Goal: Information Seeking & Learning: Learn about a topic

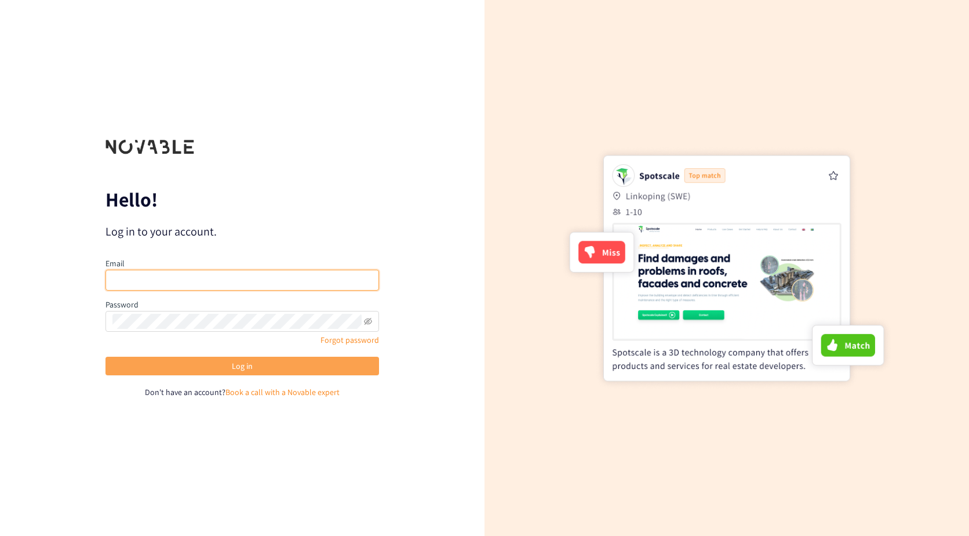
type input "wasson.l@pg.com"
click at [249, 372] on button "Log in" at bounding box center [242, 365] width 274 height 19
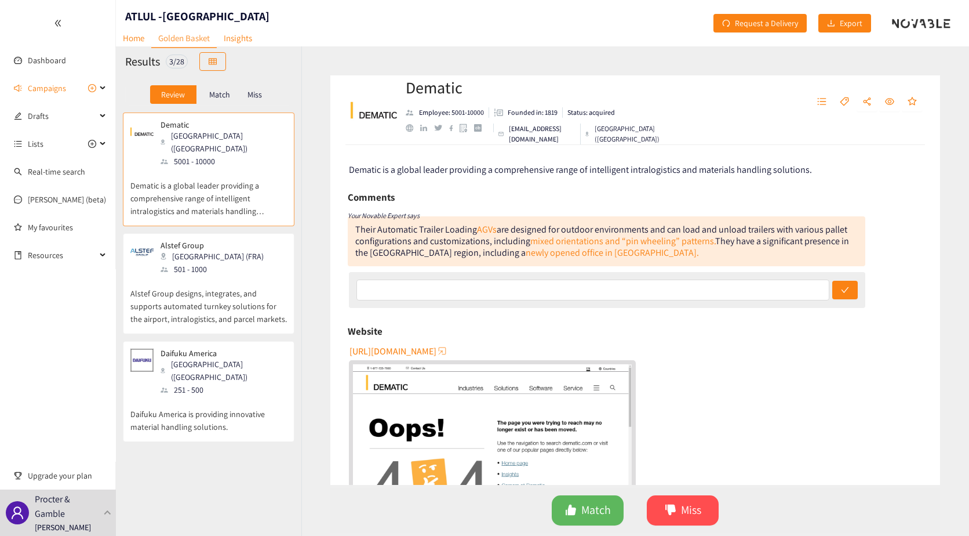
click at [217, 94] on p "Match" at bounding box center [219, 94] width 21 height 9
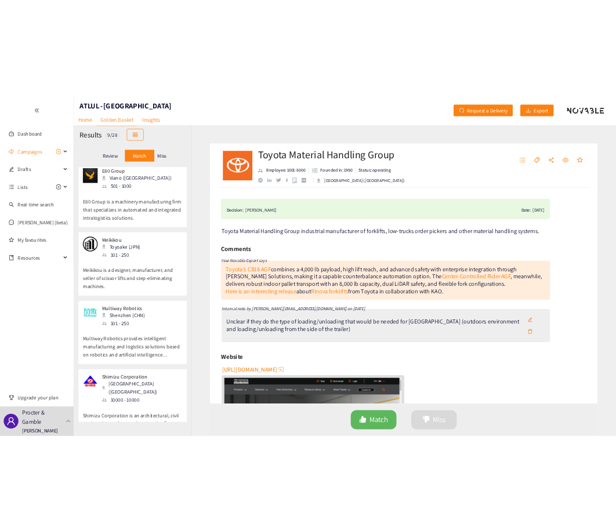
scroll to position [533, 0]
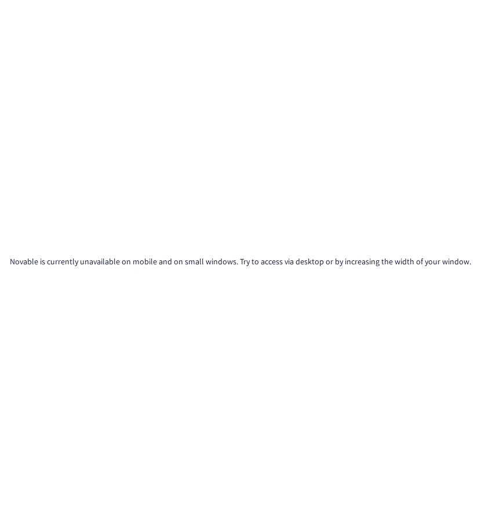
click at [474, 121] on div "Novable is currently unavailable on mobile and on small windows. Try to access …" at bounding box center [240, 265] width 481 height 531
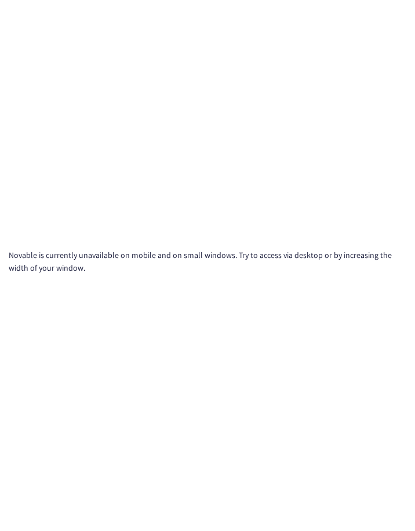
click at [201, 343] on div "Novable is currently unavailable on mobile and on small windows. Try to access …" at bounding box center [207, 265] width 415 height 531
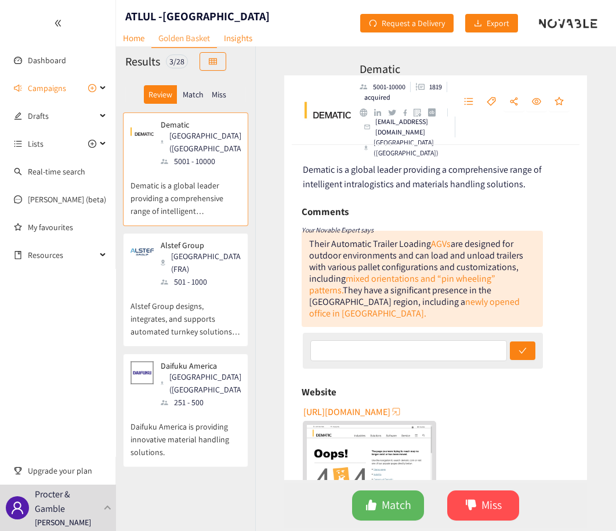
click at [188, 86] on div "Match" at bounding box center [193, 94] width 33 height 19
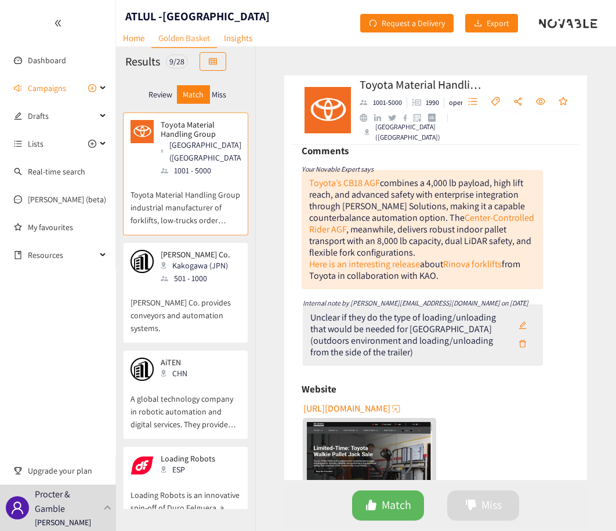
scroll to position [61, 0]
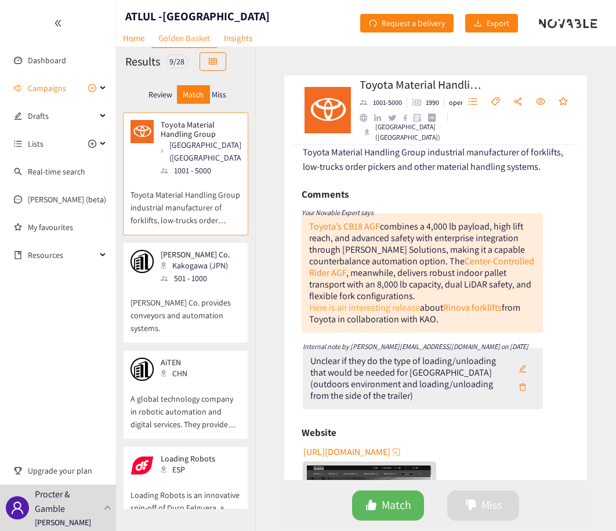
click at [387, 309] on link "Here is an interesting release" at bounding box center [364, 307] width 111 height 12
click at [222, 300] on p "[PERSON_NAME] Co. provides conveyors and automation systems." at bounding box center [185, 310] width 110 height 50
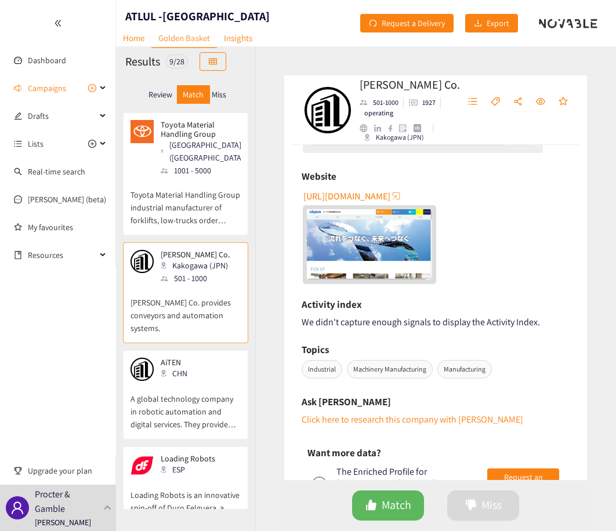
scroll to position [0, 0]
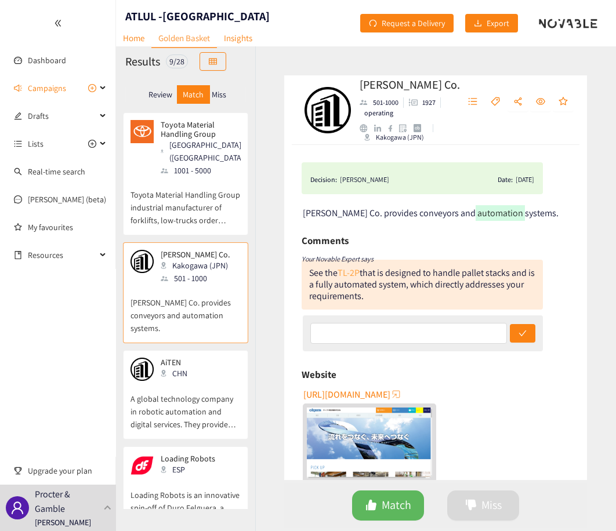
click at [348, 275] on link "TL-2P" at bounding box center [348, 273] width 22 height 12
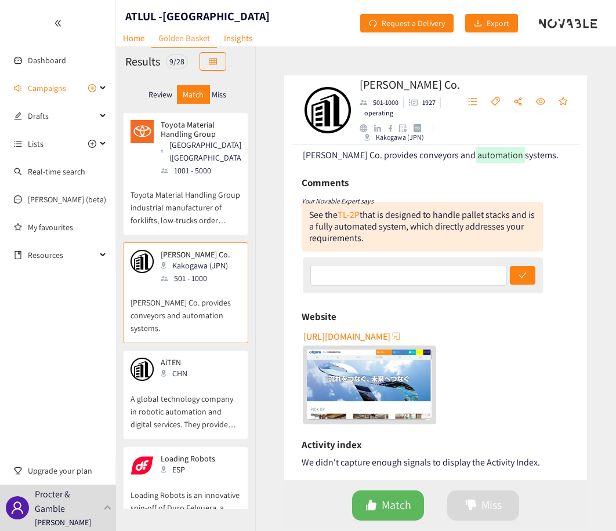
click at [203, 196] on p "Toyota Material Handling Group industrial manufacturer of forklifts, low-trucks…" at bounding box center [185, 202] width 110 height 50
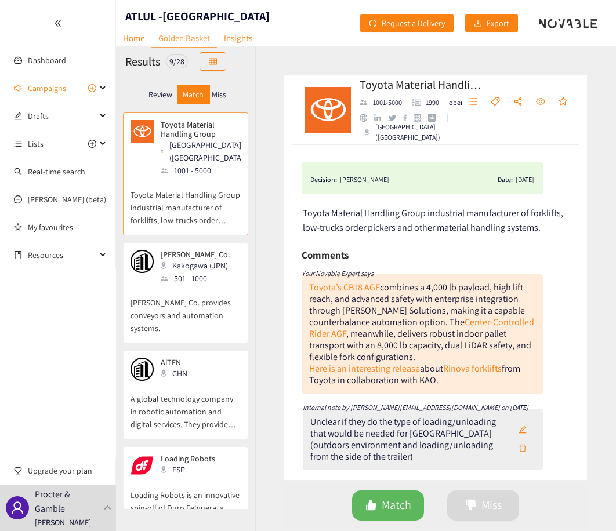
click at [204, 285] on p "[PERSON_NAME] Co. provides conveyors and automation systems." at bounding box center [185, 310] width 110 height 50
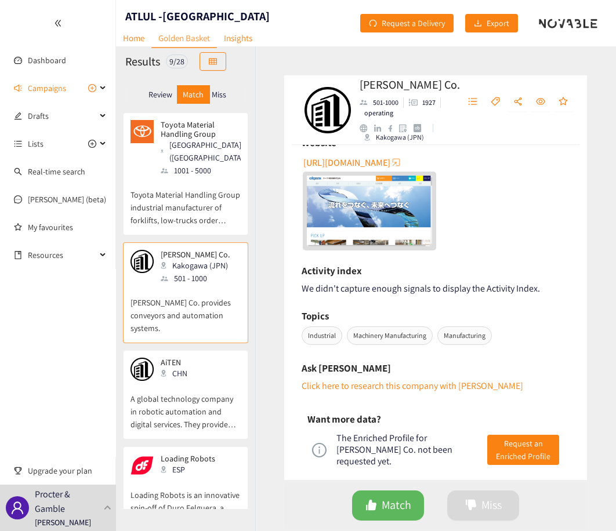
scroll to position [271, 0]
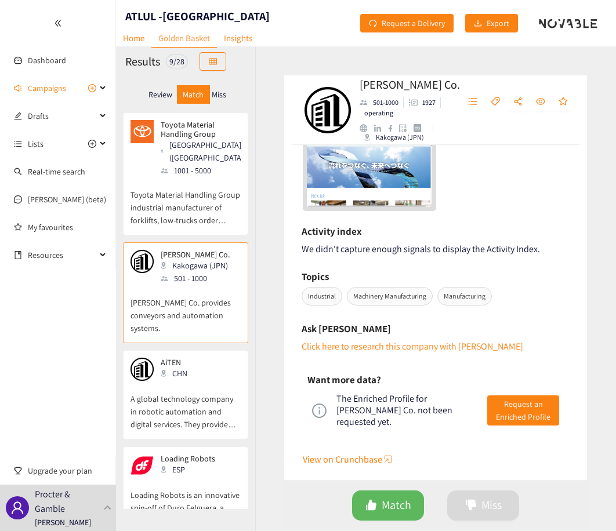
click at [219, 387] on p "A global technology company in robotic automation and digital services. They pr…" at bounding box center [185, 406] width 110 height 50
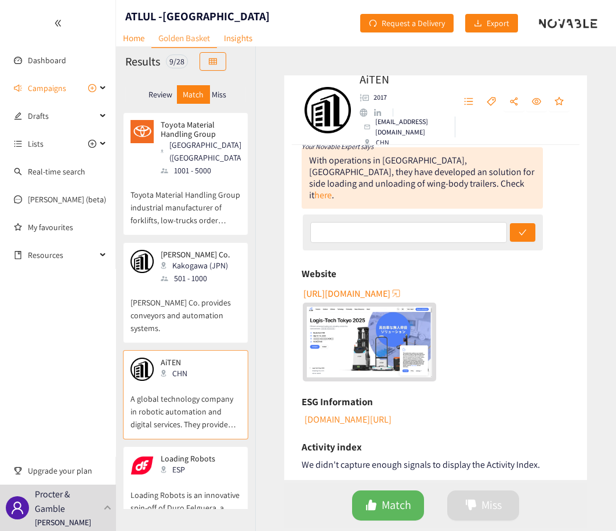
scroll to position [41, 0]
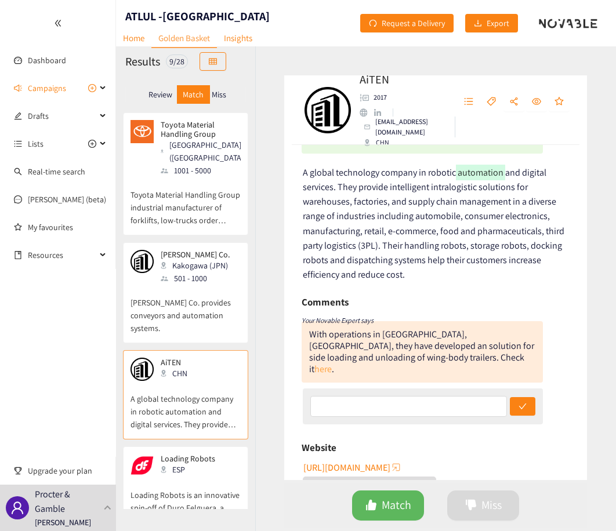
click at [332, 363] on link "here" at bounding box center [322, 369] width 17 height 12
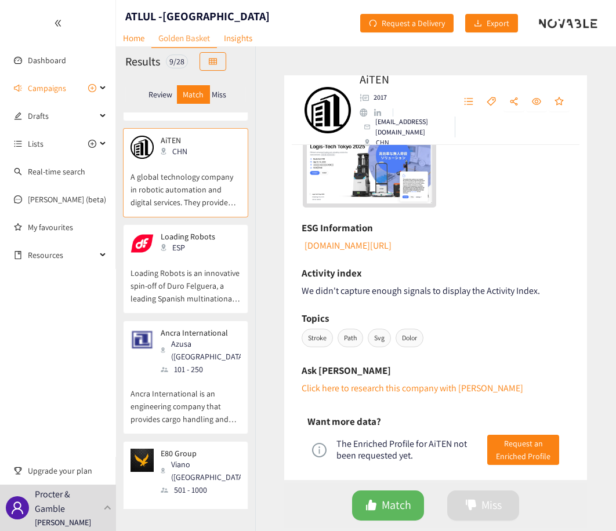
scroll to position [232, 0]
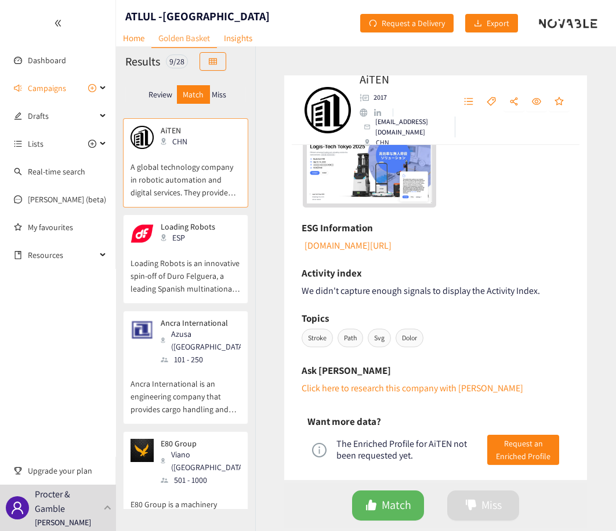
click at [205, 245] on p "Loading Robots is an innovative spin-off of Duro Felguera, a leading Spanish mu…" at bounding box center [185, 270] width 110 height 50
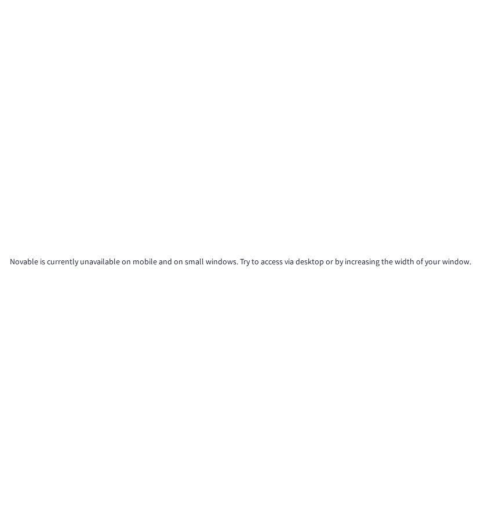
click at [399, 138] on div "Novable is currently unavailable on mobile and on small windows. Try to access …" at bounding box center [240, 265] width 481 height 531
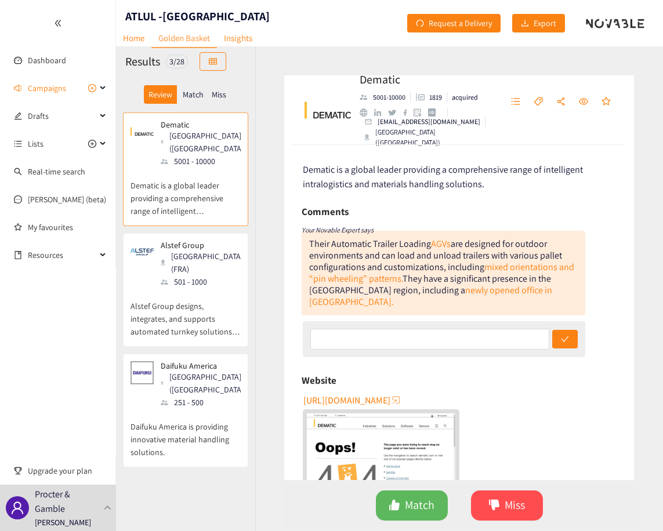
click at [184, 98] on p "Match" at bounding box center [193, 94] width 21 height 9
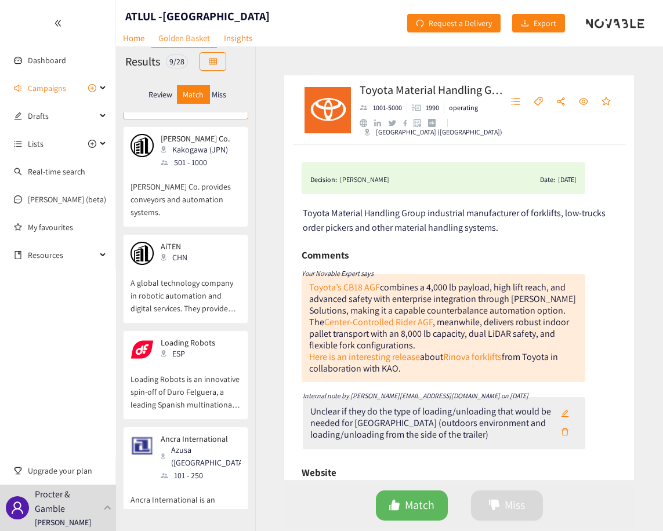
scroll to position [174, 0]
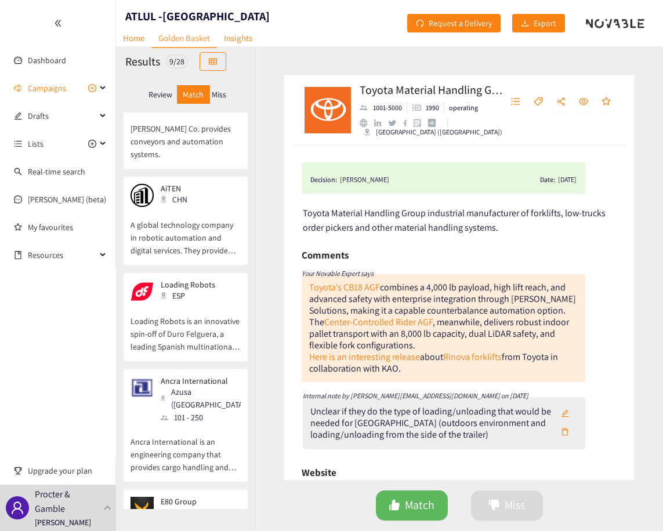
click at [182, 307] on p "Loading Robots is an innovative spin-off of Duro Felguera, a leading Spanish mu…" at bounding box center [185, 328] width 110 height 50
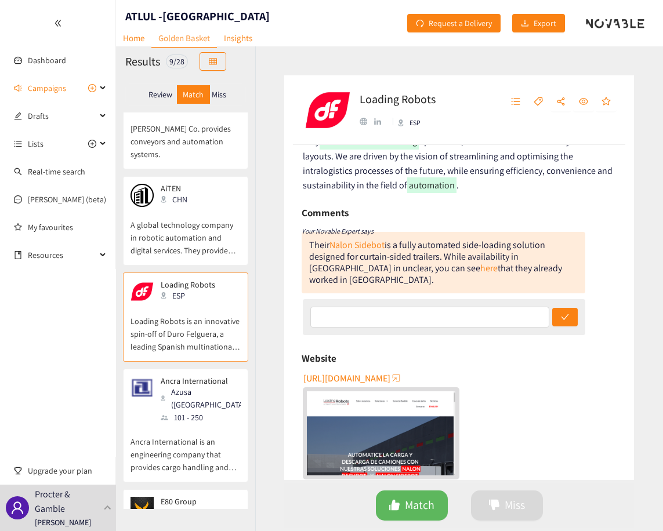
scroll to position [116, 0]
click at [371, 245] on link "Nalon Sidebot" at bounding box center [356, 244] width 55 height 12
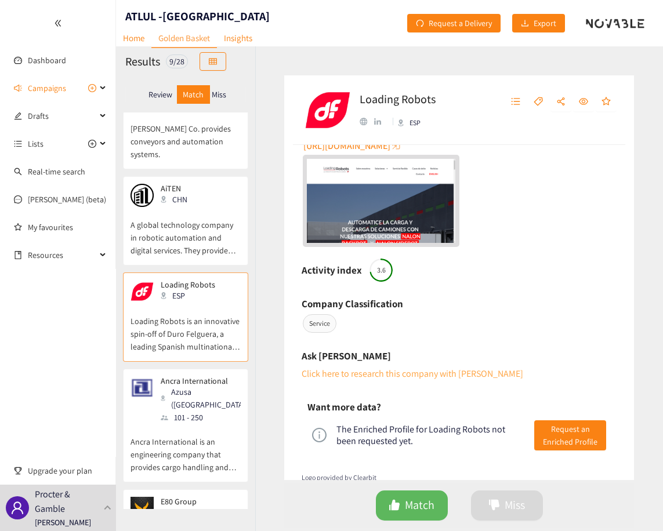
scroll to position [355, 0]
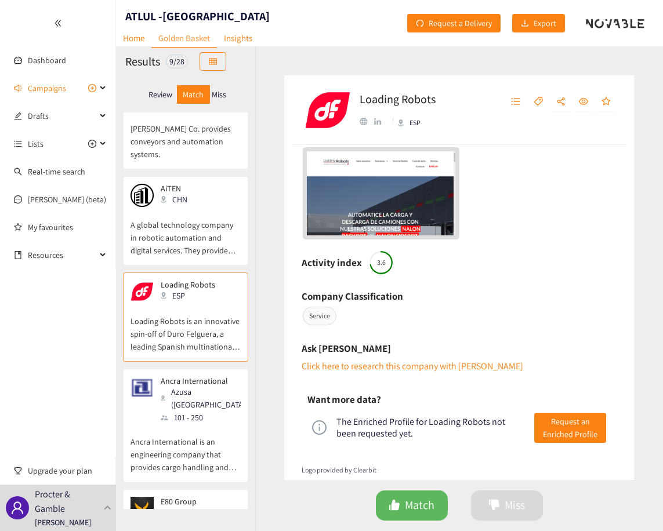
click at [187, 424] on p "Ancra International is an engineering company that provides cargo handling and …" at bounding box center [185, 449] width 110 height 50
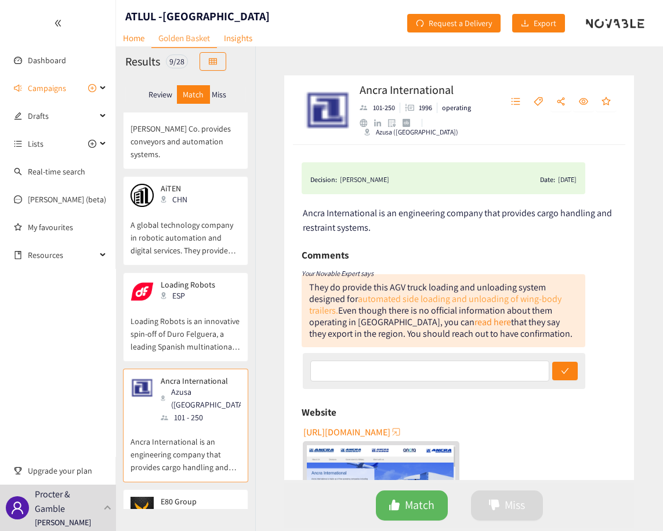
click at [390, 299] on link "automated side loading and unloading of wing-body trailers." at bounding box center [435, 305] width 252 height 24
click at [184, 305] on p "Loading Robots is an innovative spin-off of Duro Felguera, a leading Spanish mu…" at bounding box center [185, 328] width 110 height 50
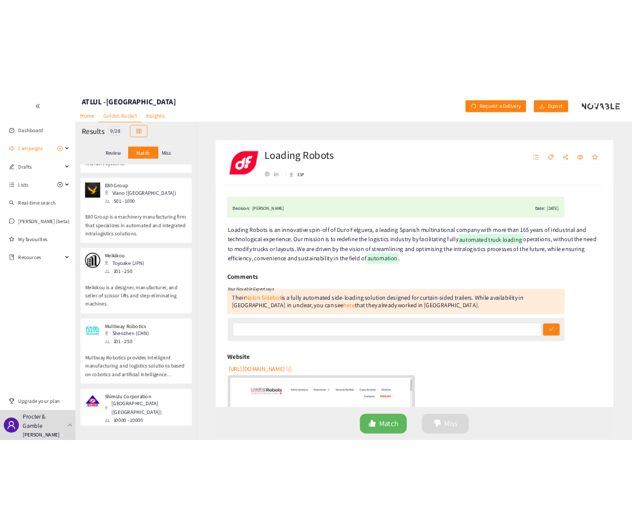
scroll to position [475, 0]
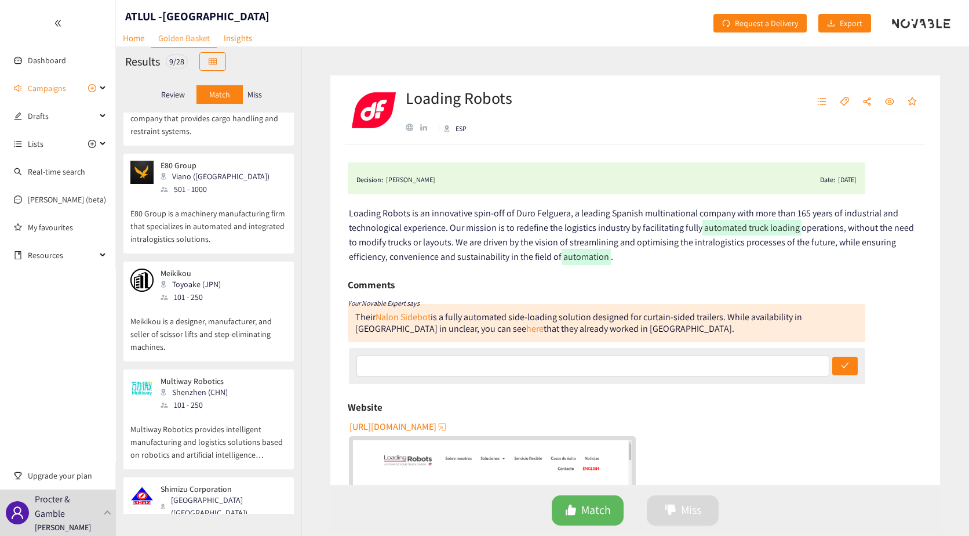
click at [244, 423] on p "Multiway Robotics provides intelligent manufacturing and logistics solutions ba…" at bounding box center [208, 436] width 156 height 50
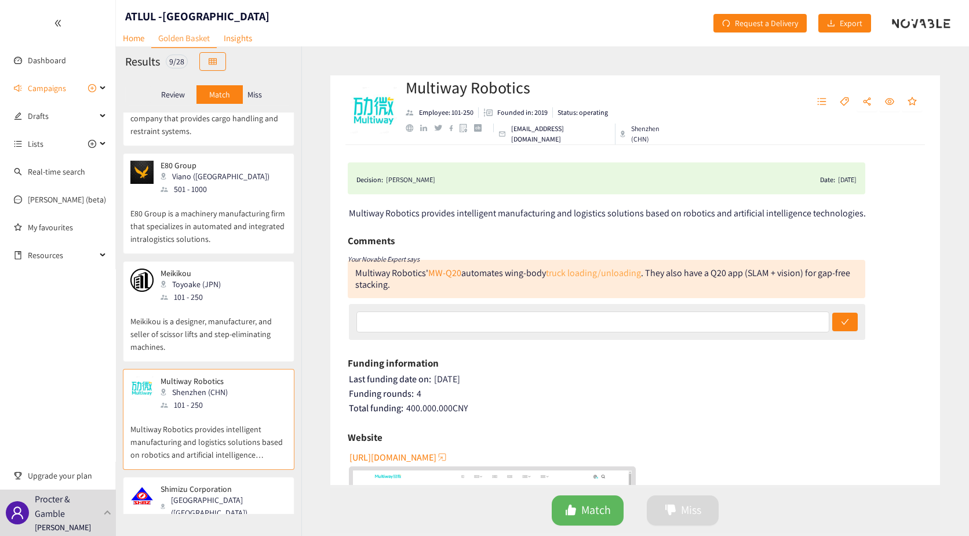
click at [610, 275] on link "truck loading/unloading" at bounding box center [593, 273] width 95 height 12
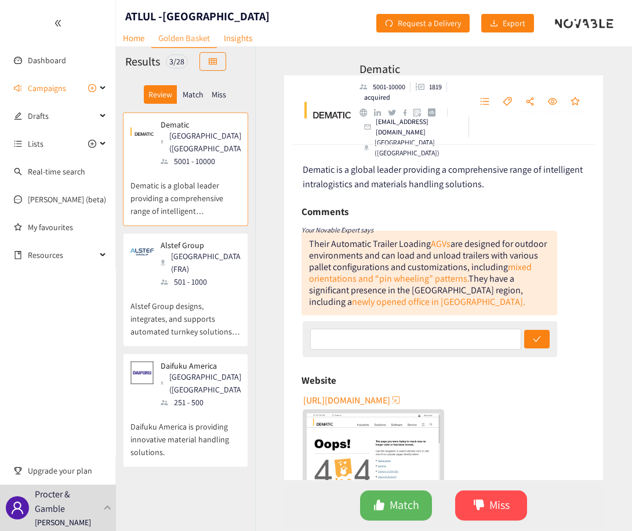
click at [203, 93] on p "Match" at bounding box center [193, 94] width 21 height 9
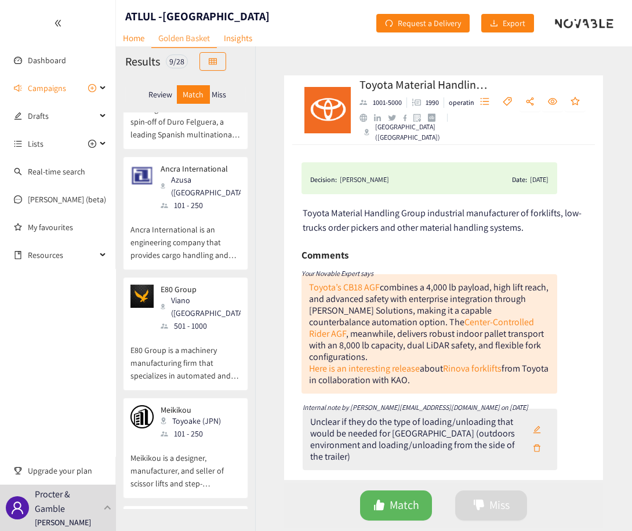
scroll to position [502, 0]
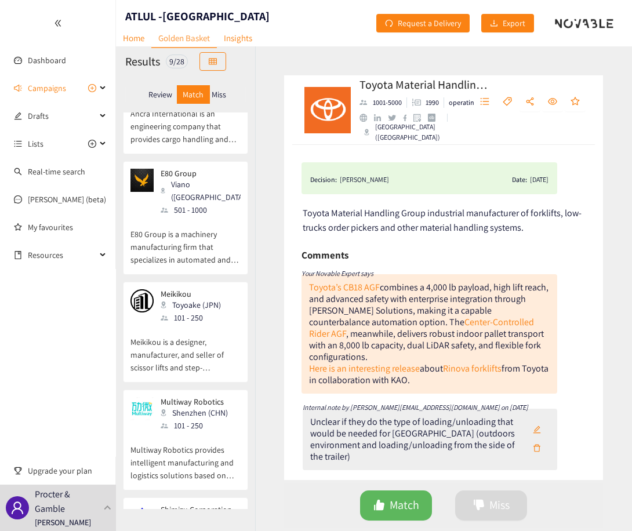
click at [200, 432] on p "Multiway Robotics provides intelligent manufacturing and logistics solutions ba…" at bounding box center [185, 457] width 110 height 50
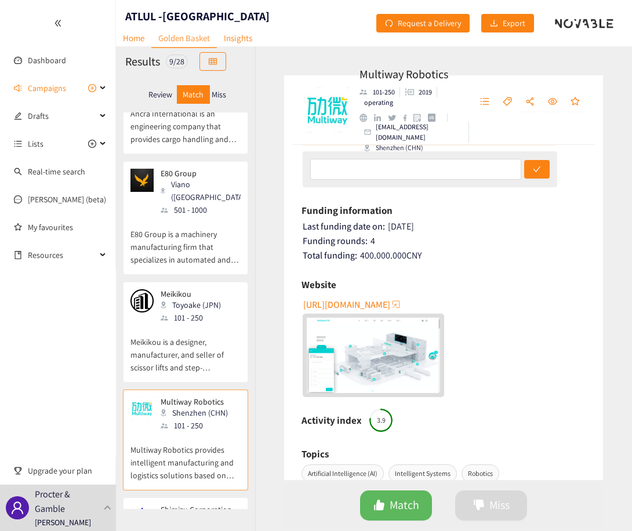
scroll to position [232, 0]
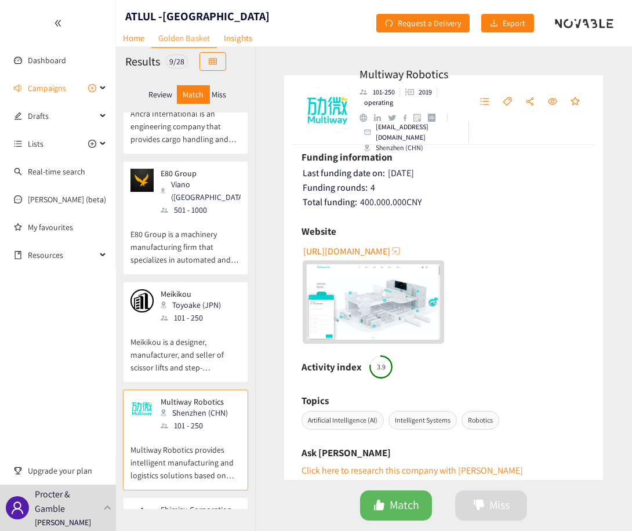
click at [373, 255] on span "http://www.mw-robot.com/en" at bounding box center [346, 251] width 87 height 14
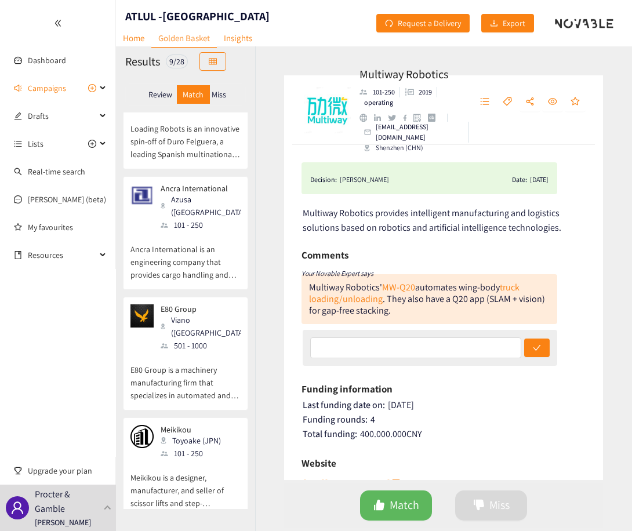
scroll to position [386, 0]
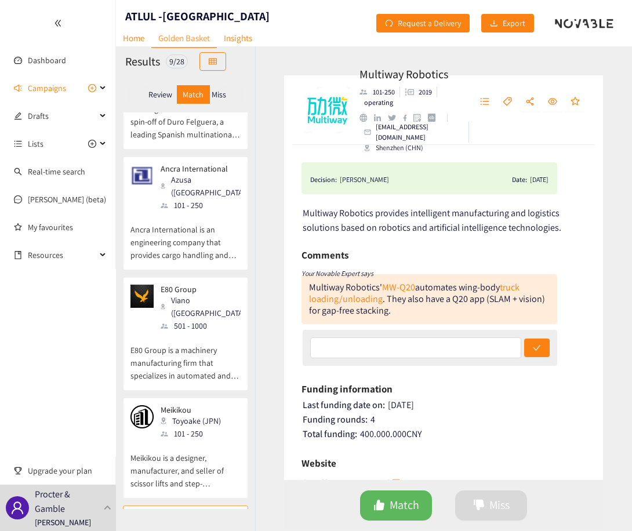
click at [203, 332] on p "E80 Group is a machinery manufacturing firm that specializes in automated and i…" at bounding box center [185, 357] width 110 height 50
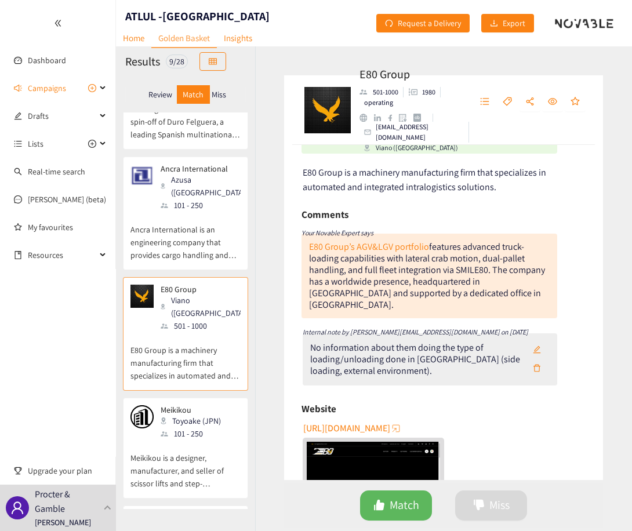
scroll to position [0, 0]
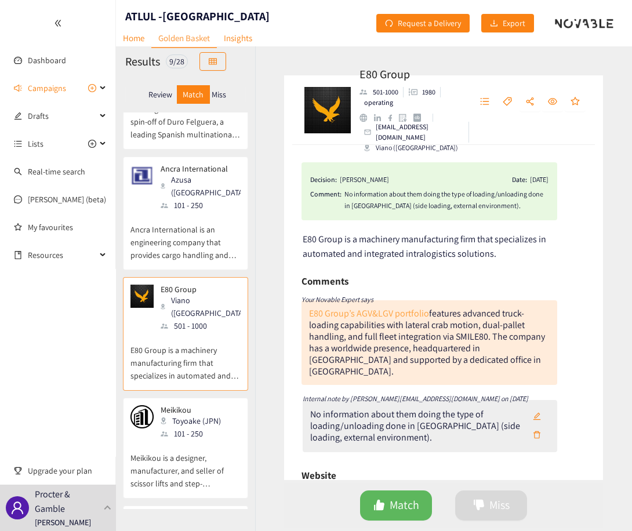
click at [381, 311] on link "E80 Group’s AGV&LGV portfolio" at bounding box center [369, 313] width 120 height 12
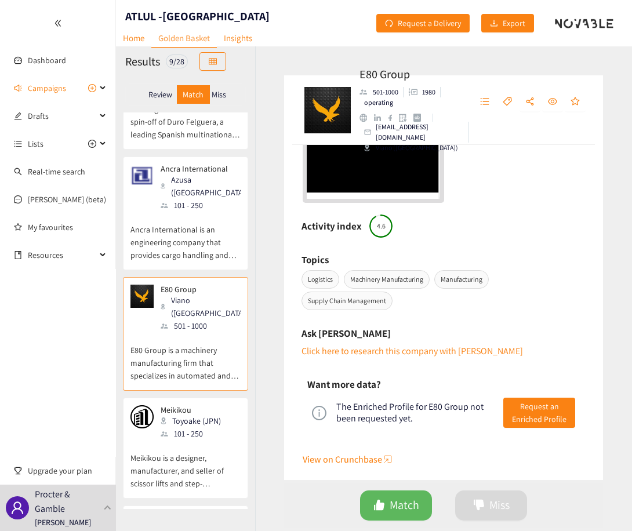
scroll to position [400, 0]
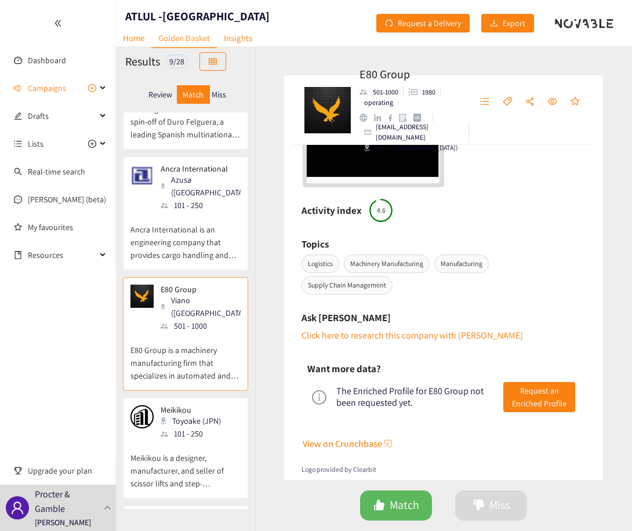
click at [201, 440] on p "Meikikou is a designer, manufacturer, and seller of scissor lifts and step-elim…" at bounding box center [185, 465] width 110 height 50
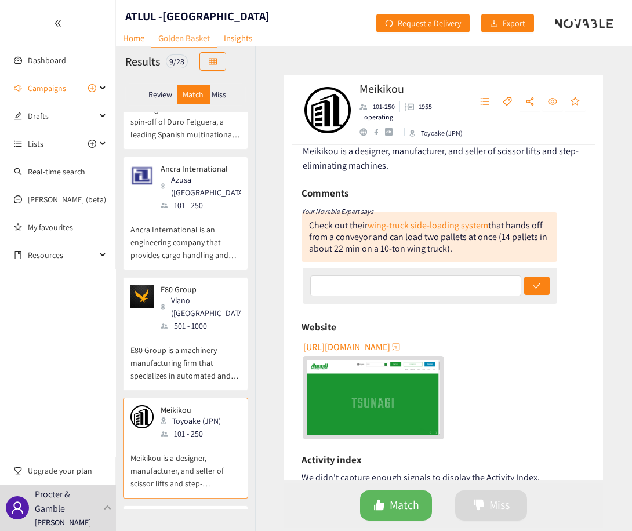
scroll to position [0, 0]
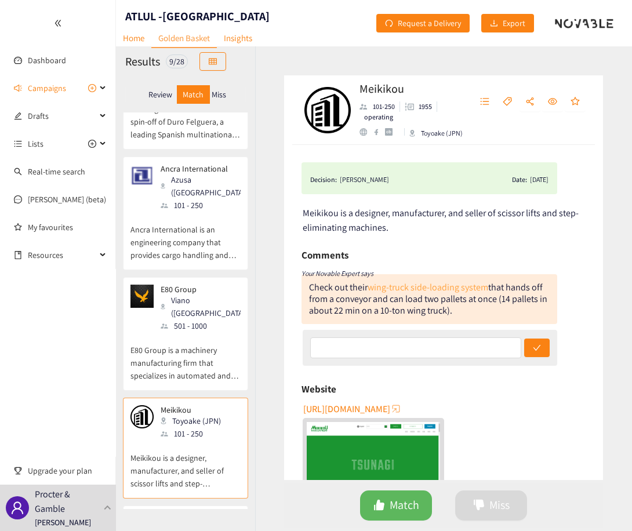
click at [428, 286] on link "wing-truck side-loading system" at bounding box center [427, 287] width 121 height 12
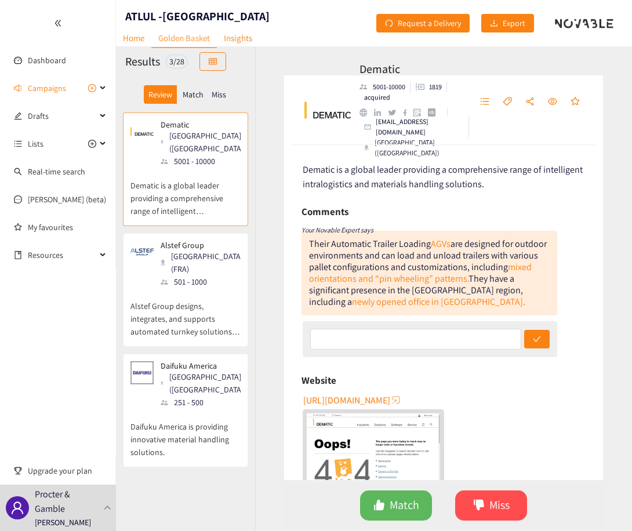
click at [194, 92] on p "Match" at bounding box center [193, 94] width 21 height 9
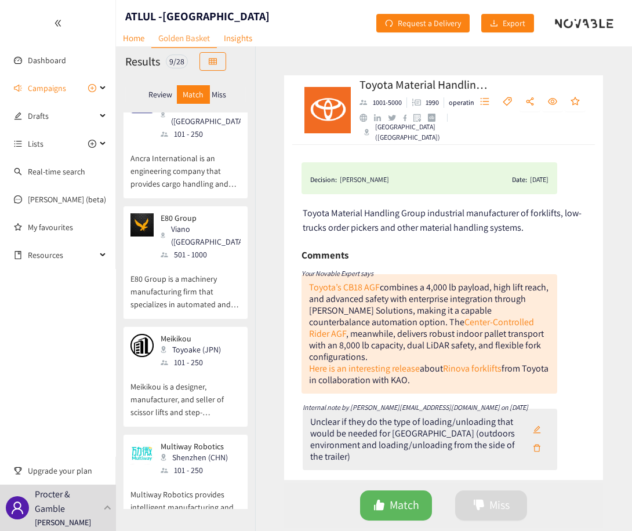
scroll to position [464, 0]
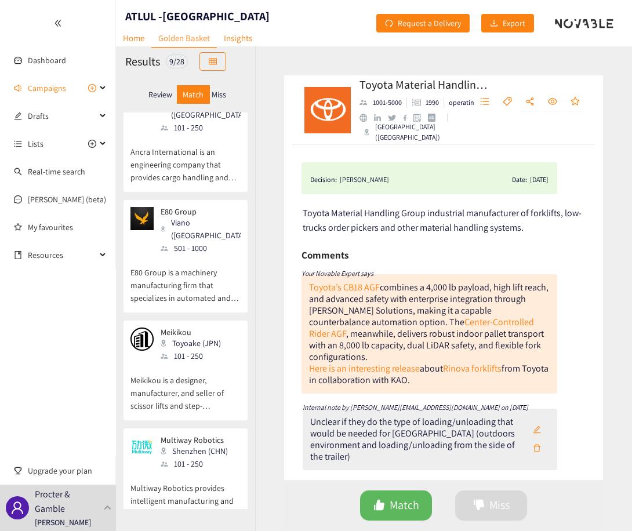
click at [199, 362] on p "Meikikou is a designer, manufacturer, and seller of scissor lifts and step-elim…" at bounding box center [185, 387] width 110 height 50
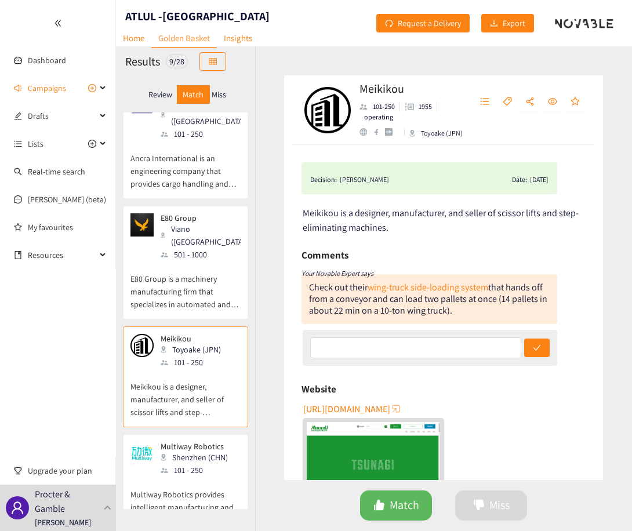
scroll to position [560, 0]
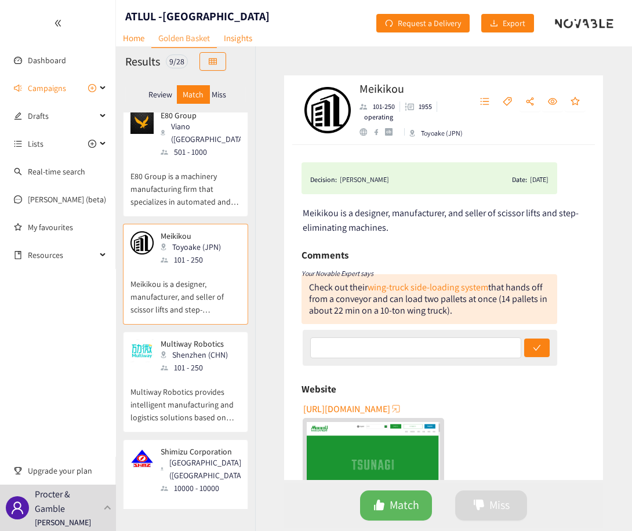
click at [194, 494] on p "Shimizu Corporation is an architectural, civil engineering, and general contrac…" at bounding box center [185, 519] width 110 height 50
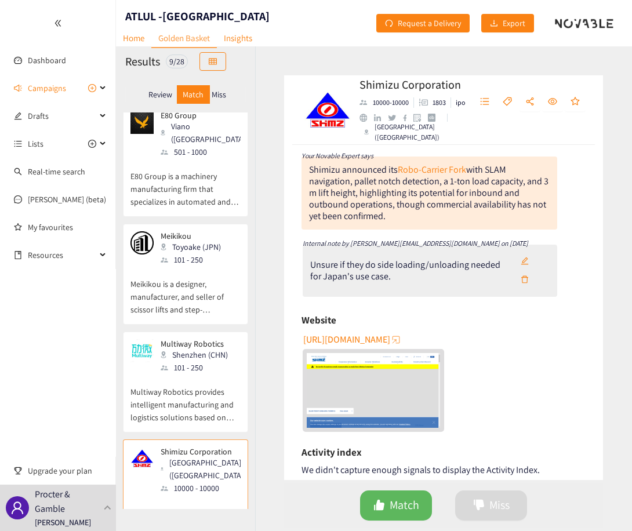
scroll to position [146, 0]
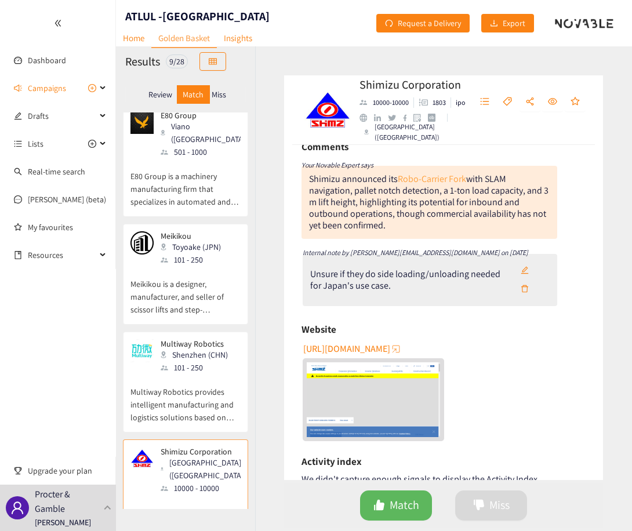
click at [452, 180] on link "Robo-Carrier Fork" at bounding box center [432, 179] width 68 height 12
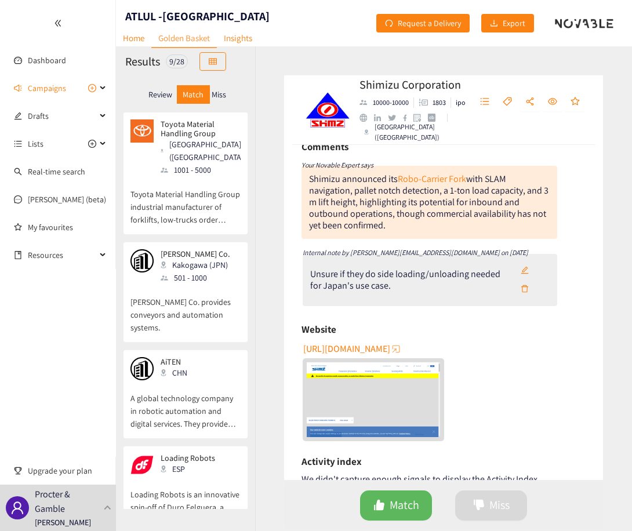
scroll to position [0, 0]
click at [223, 96] on p "Miss" at bounding box center [219, 94] width 14 height 9
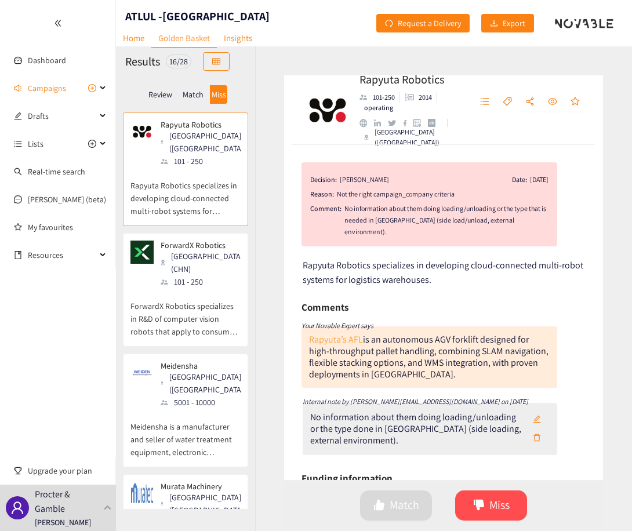
click at [333, 333] on link "Rapyuta’s AFL" at bounding box center [336, 339] width 54 height 12
click at [201, 298] on p "ForwardX Robotics specializes in R&D of computer vision robots that apply to co…" at bounding box center [185, 313] width 110 height 50
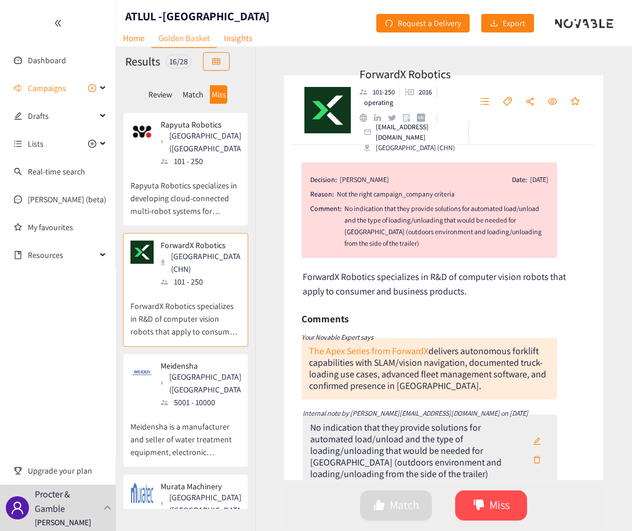
click at [178, 168] on p "Rapyuta Robotics specializes in developing cloud-connected multi-robot systems …" at bounding box center [185, 193] width 110 height 50
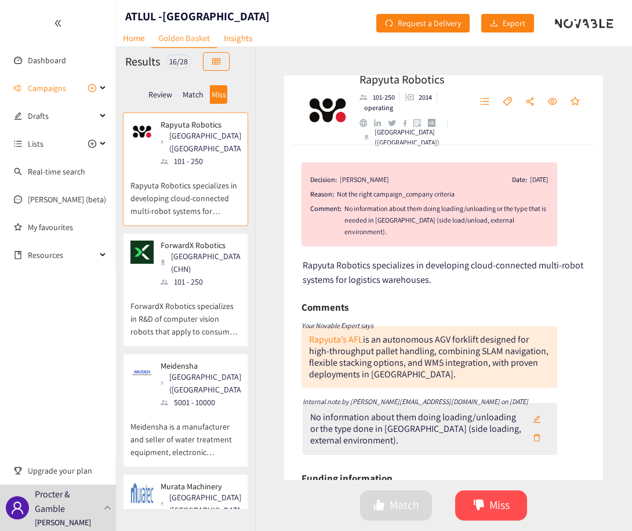
click at [185, 288] on p "ForwardX Robotics specializes in R&D of computer vision robots that apply to co…" at bounding box center [185, 313] width 110 height 50
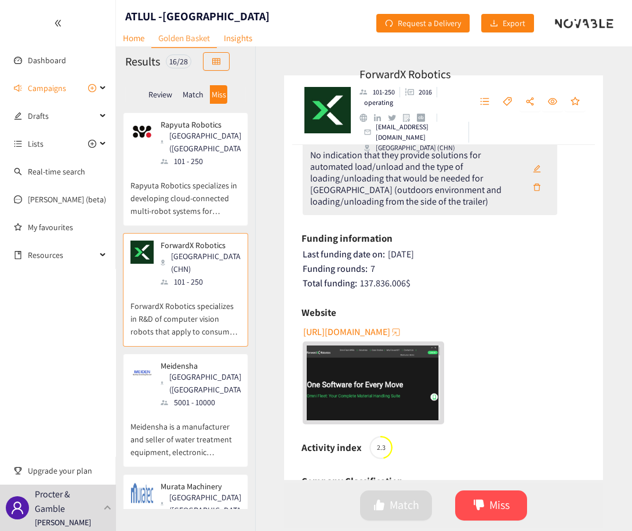
scroll to position [131, 0]
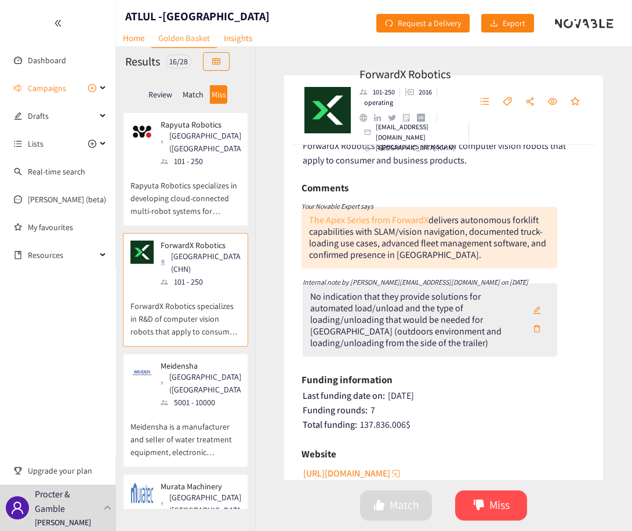
click at [406, 220] on link "The Apex Series from ForwardX" at bounding box center [368, 220] width 119 height 12
click at [194, 409] on p "Meidensha is a manufacturer and seller of water treatment equipment, electronic…" at bounding box center [185, 434] width 110 height 50
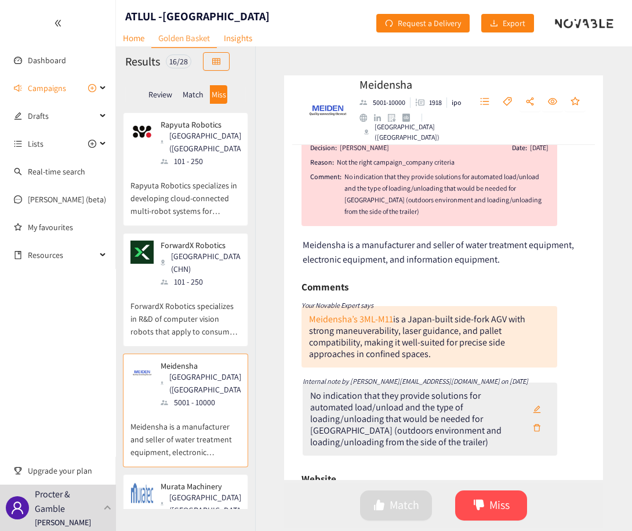
scroll to position [58, 0]
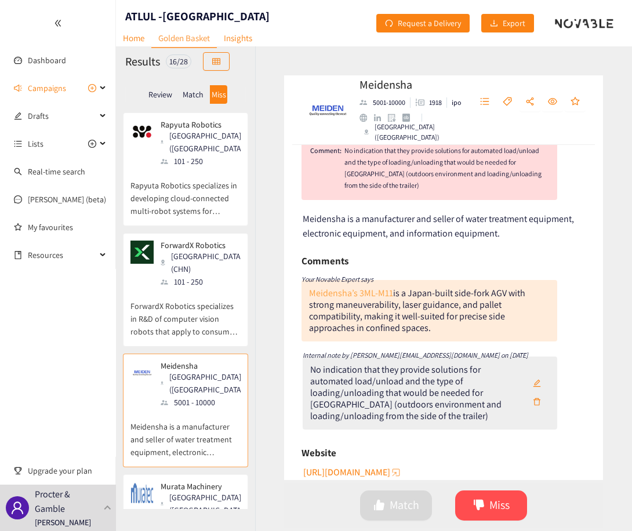
click at [359, 292] on link "Meidensha’s 3ML-M11" at bounding box center [351, 293] width 84 height 12
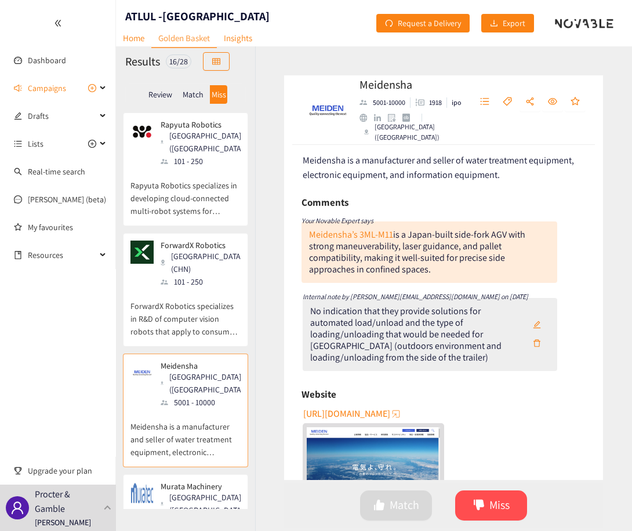
scroll to position [116, 0]
click at [369, 237] on link "Meidensha’s 3ML-M11" at bounding box center [351, 235] width 84 height 12
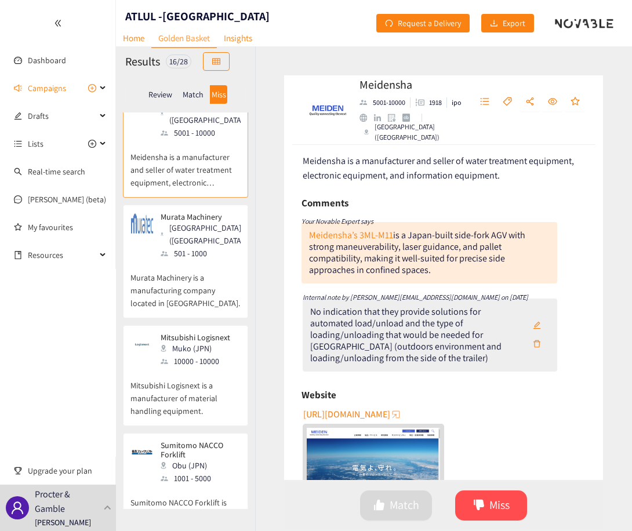
scroll to position [290, 0]
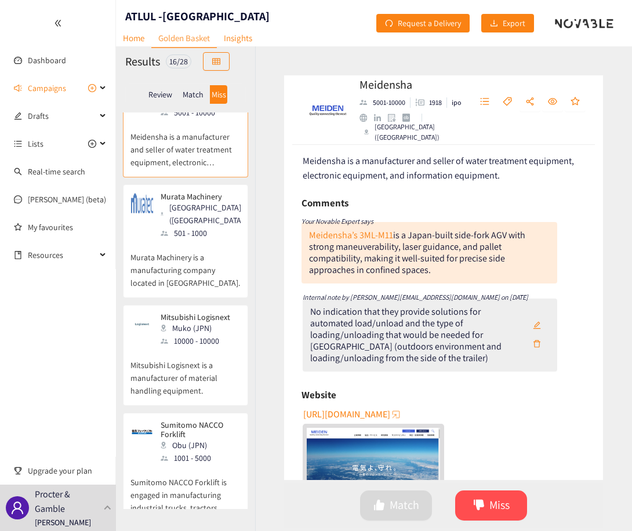
click at [218, 239] on p "Murata Machinery is a manufacturing company located in [GEOGRAPHIC_DATA]." at bounding box center [185, 264] width 110 height 50
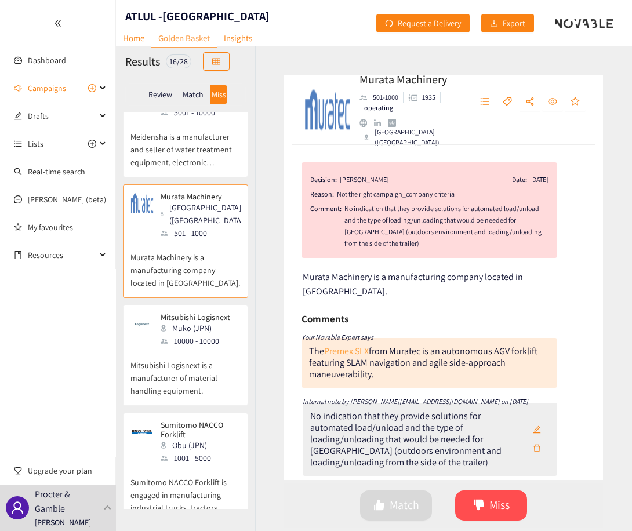
click at [363, 345] on link "Premex SLX" at bounding box center [346, 351] width 45 height 12
click at [580, 276] on div "Decision: [PERSON_NAME] Date: [DATE] Reason: Not the right campaign_company cri…" at bounding box center [443, 312] width 319 height 335
click at [170, 347] on p "Mitsubishi Logisnext is a manufacturer of material handling equipment." at bounding box center [185, 372] width 110 height 50
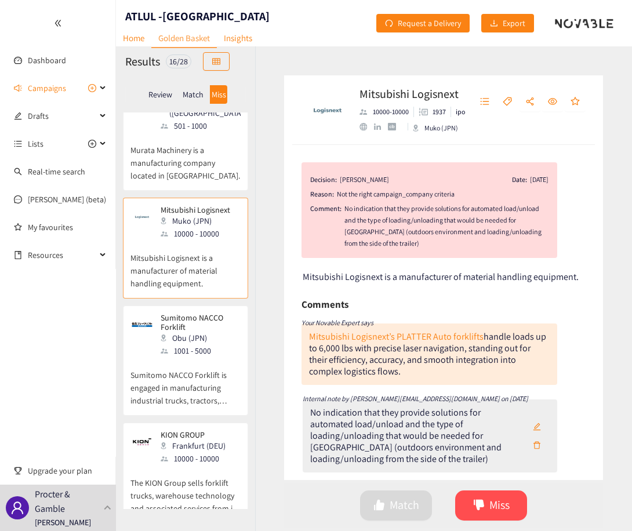
scroll to position [372, 0]
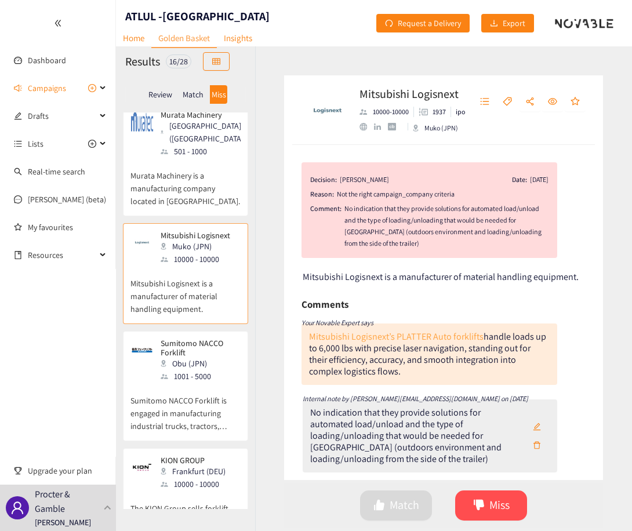
click at [420, 335] on link "Mitsubishi Logisnext’s PLATTER Auto forklifts" at bounding box center [396, 336] width 174 height 12
click at [414, 332] on link "Mitsubishi Logisnext’s PLATTER Auto forklifts" at bounding box center [396, 336] width 174 height 12
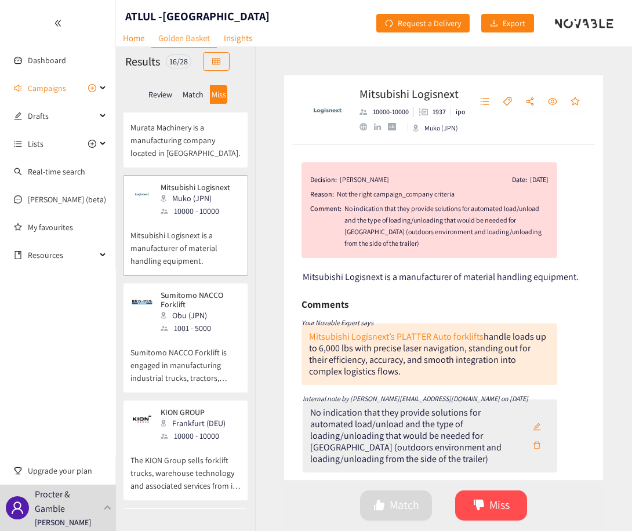
scroll to position [430, 0]
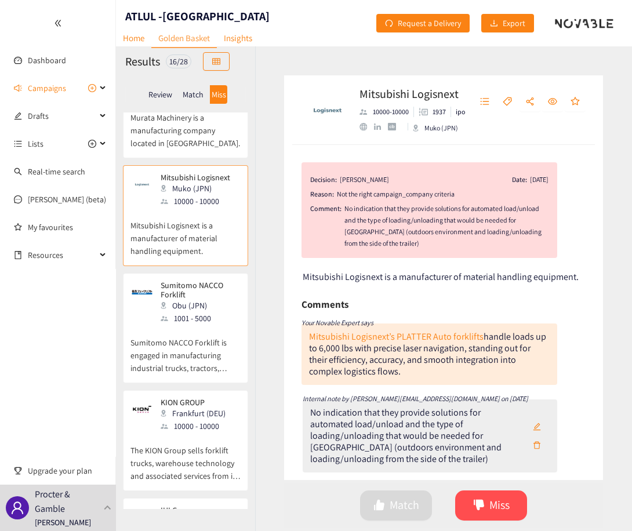
click at [205, 325] on p "Sumitomo NACCO Forklift is engaged in manufacturing industrial trucks, tractors…" at bounding box center [185, 350] width 110 height 50
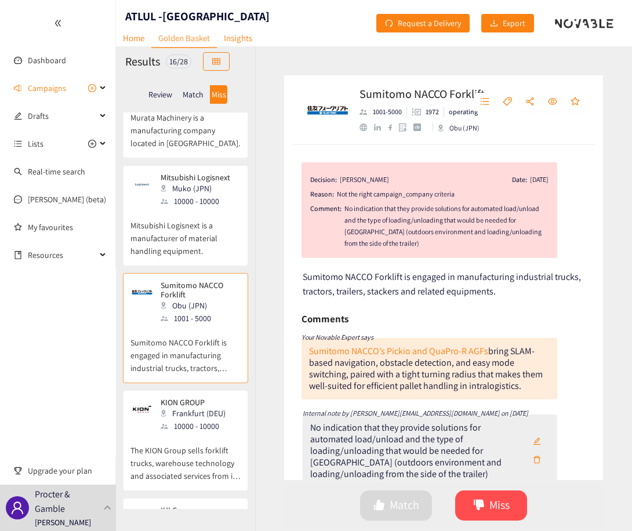
click at [167, 195] on div "10000 - 10000" at bounding box center [199, 201] width 77 height 13
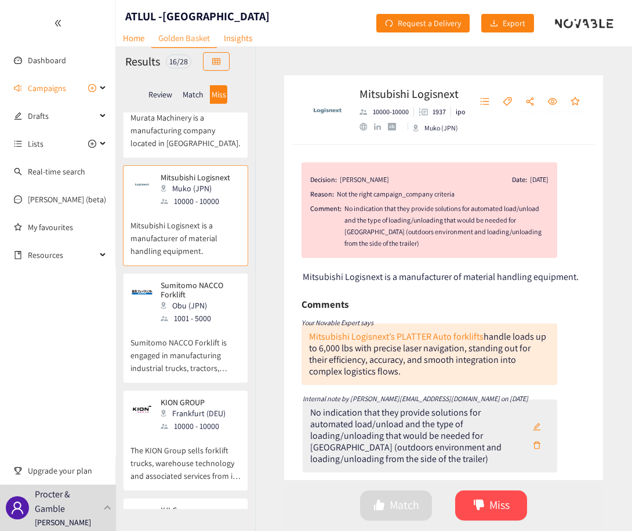
click at [191, 299] on div "Obu (JPN)" at bounding box center [204, 305] width 87 height 13
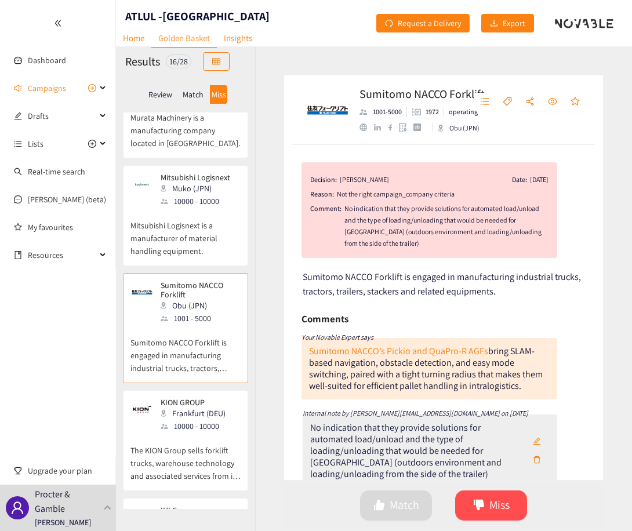
click at [468, 303] on div "Decision: [PERSON_NAME] Date: [DATE] Reason: Not the right campaign_company cri…" at bounding box center [443, 312] width 319 height 335
click at [439, 350] on link "Sumitomo NACCO’s Pickio and QuaPro-R AGFs" at bounding box center [398, 351] width 179 height 12
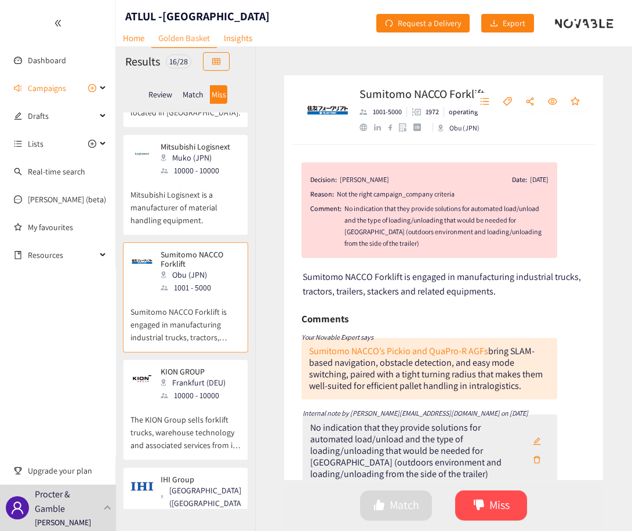
scroll to position [487, 0]
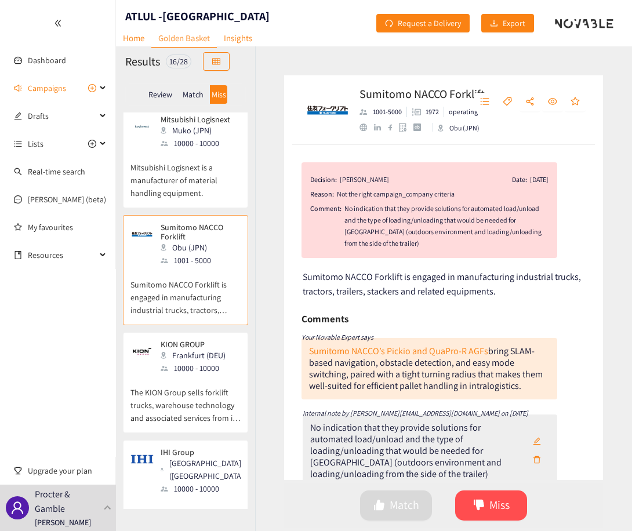
click at [196, 374] on p "The KION Group sells forklift trucks, warehouse technology and associated servi…" at bounding box center [185, 399] width 110 height 50
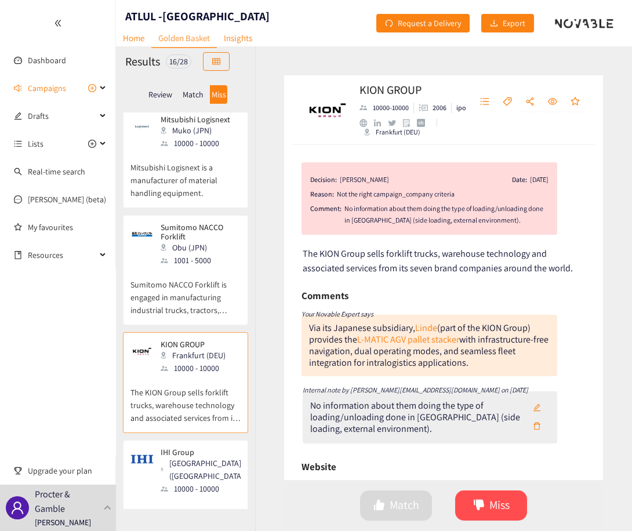
click at [201, 267] on p "Sumitomo NACCO Forklift is engaged in manufacturing industrial trucks, tractors…" at bounding box center [185, 292] width 110 height 50
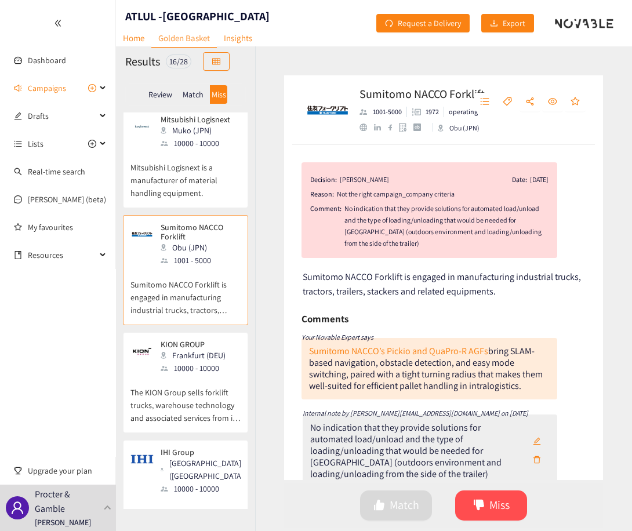
click at [165, 349] on div "Frankfurt (DEU)" at bounding box center [197, 355] width 72 height 13
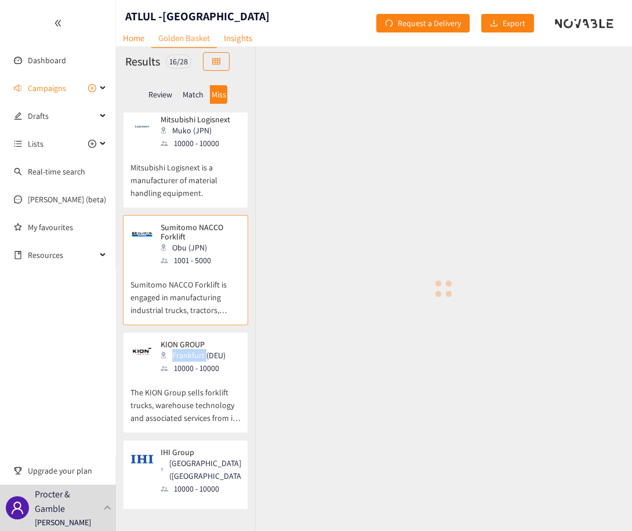
click at [165, 349] on div "Frankfurt (DEU)" at bounding box center [197, 355] width 72 height 13
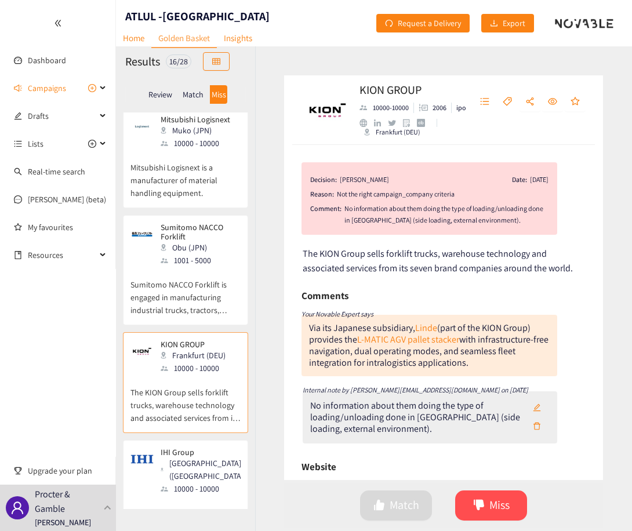
click at [434, 71] on div "KION GROUP 10000-10000 2006 ipo [GEOGRAPHIC_DATA] ([GEOGRAPHIC_DATA]) Decision:…" at bounding box center [443, 288] width 377 height 485
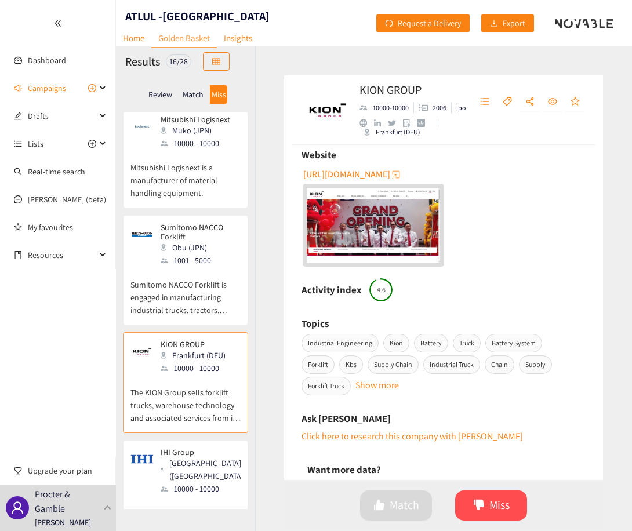
scroll to position [134, 0]
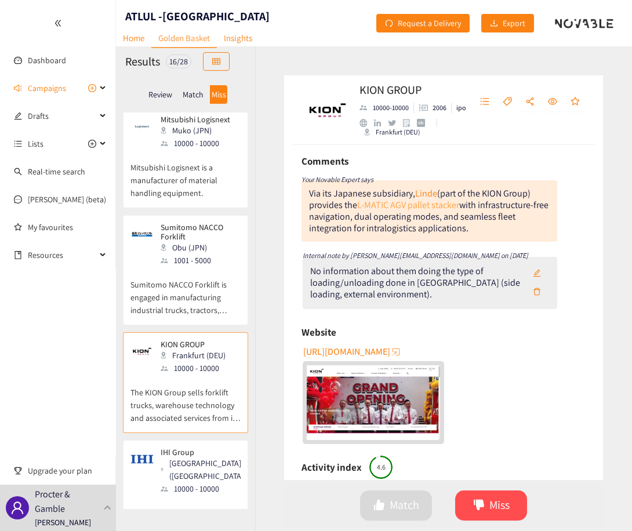
click at [405, 208] on link "L-MATIC AGV pallet stacker" at bounding box center [408, 205] width 102 height 12
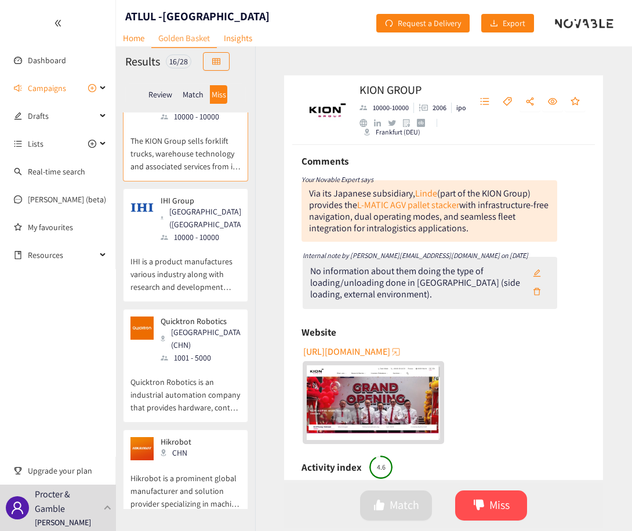
scroll to position [719, 0]
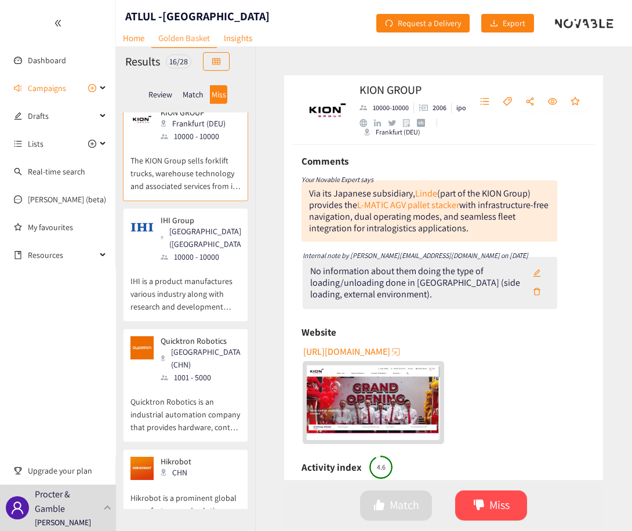
click at [196, 263] on p "IHI is a product manufactures various industry along with research and developm…" at bounding box center [185, 288] width 110 height 50
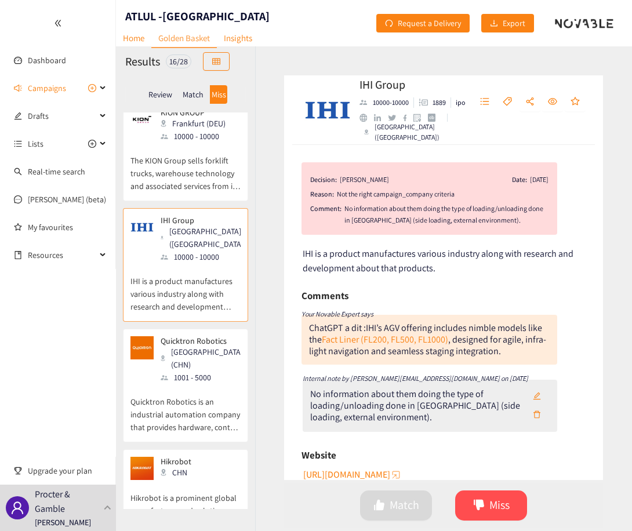
click at [427, 289] on div "Comments" at bounding box center [429, 295] width 256 height 17
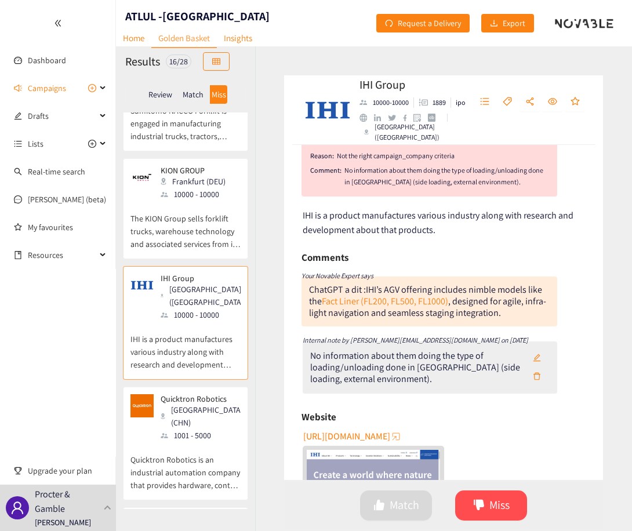
scroll to position [58, 0]
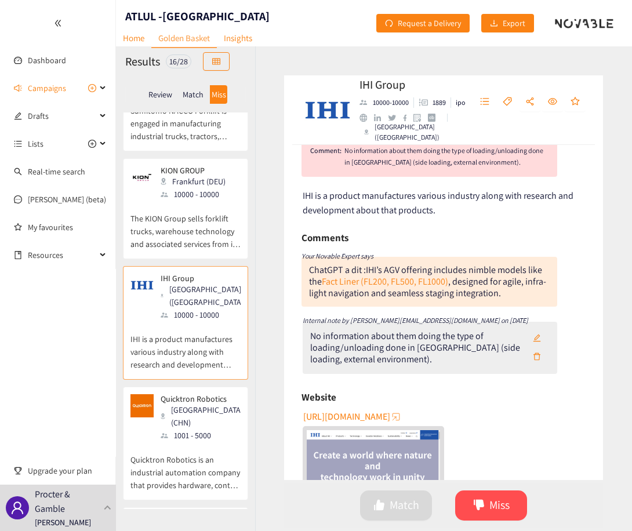
click at [403, 242] on div "Comments" at bounding box center [429, 237] width 256 height 17
click at [394, 278] on link "Fact Liner (FL200, FL500, FL1000)" at bounding box center [385, 281] width 126 height 12
click at [196, 442] on p "Quicktron Robotics is an industrial automation company that provides hardware, …" at bounding box center [185, 467] width 110 height 50
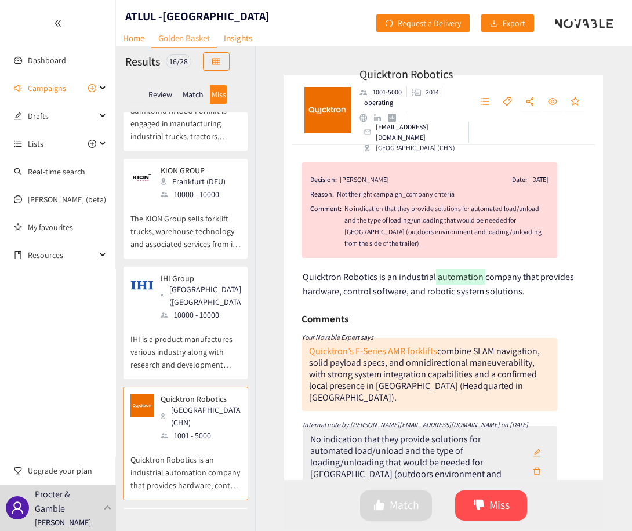
click at [410, 314] on div "Comments" at bounding box center [429, 318] width 256 height 17
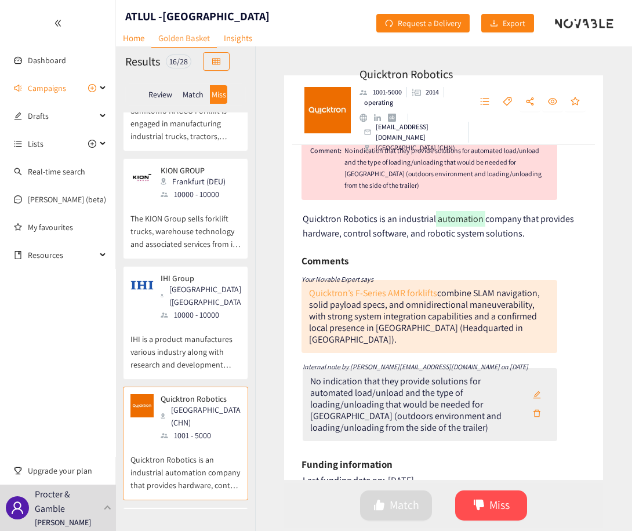
click at [406, 289] on link "Quicktron’s F-Series AMR forklifts" at bounding box center [373, 293] width 128 height 12
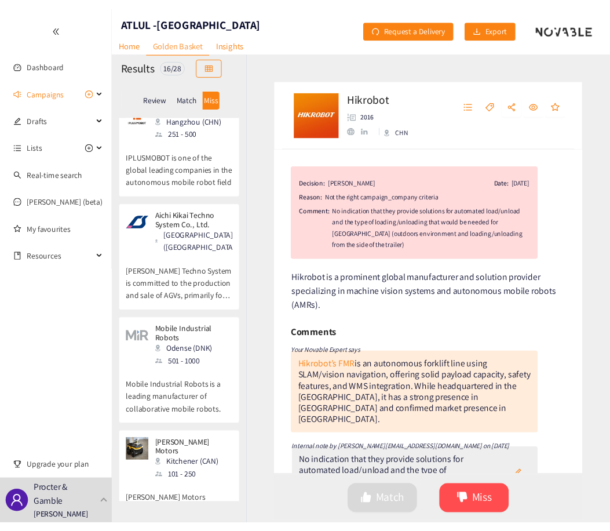
scroll to position [1332, 0]
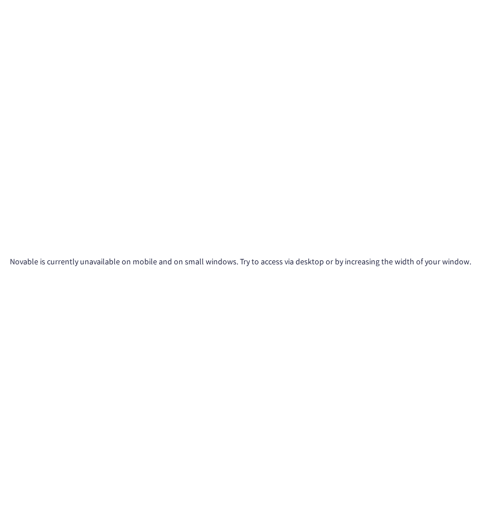
click at [439, 141] on div "Novable is currently unavailable on mobile and on small windows. Try to access …" at bounding box center [240, 265] width 481 height 531
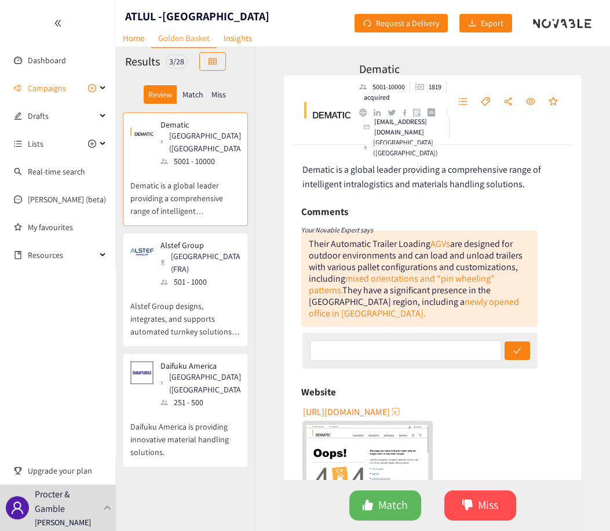
click at [189, 90] on p "Match" at bounding box center [193, 94] width 21 height 9
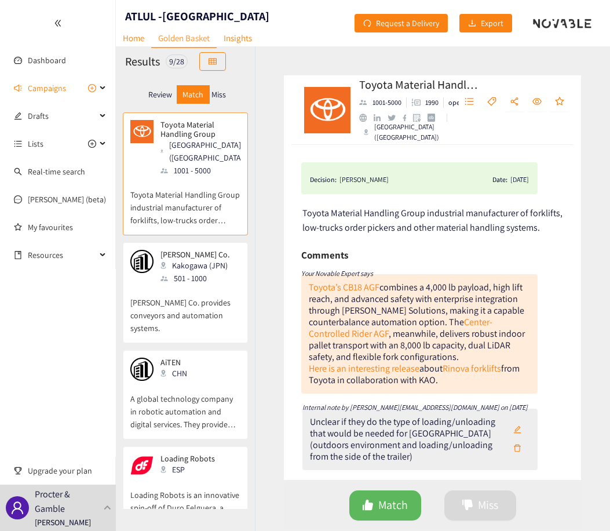
click at [217, 92] on p "Miss" at bounding box center [219, 94] width 14 height 9
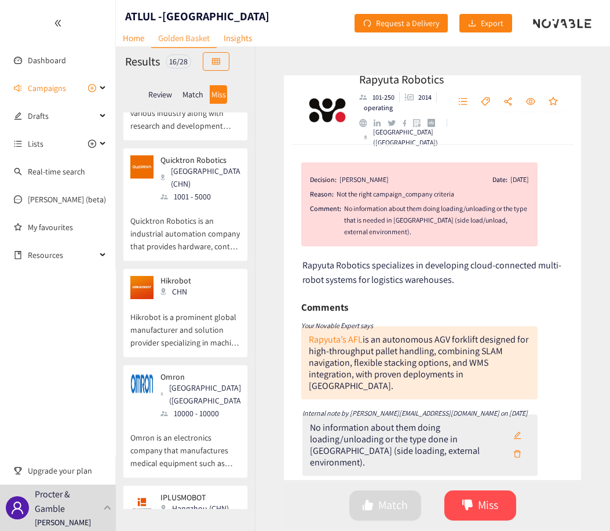
scroll to position [927, 0]
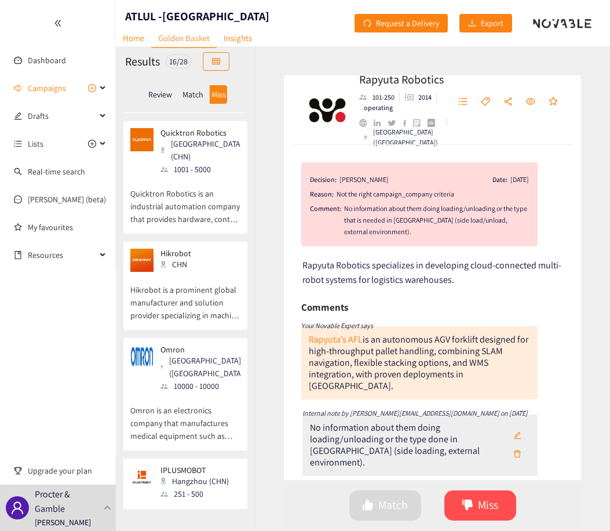
click at [191, 272] on p "Hikrobot is a prominent global manufacturer and solution provider specializing …" at bounding box center [185, 297] width 110 height 50
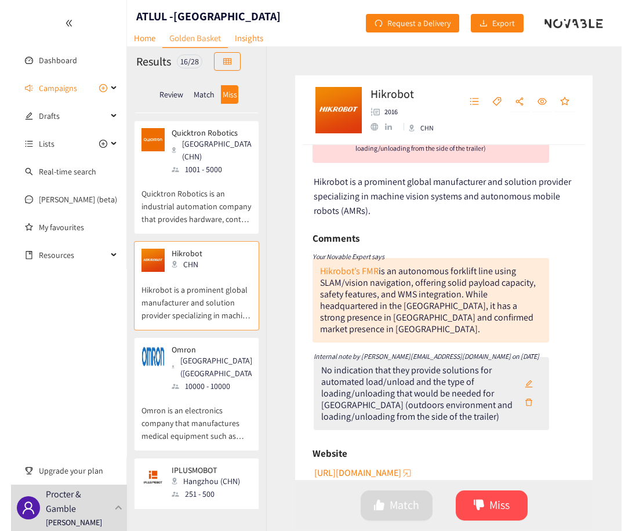
scroll to position [116, 0]
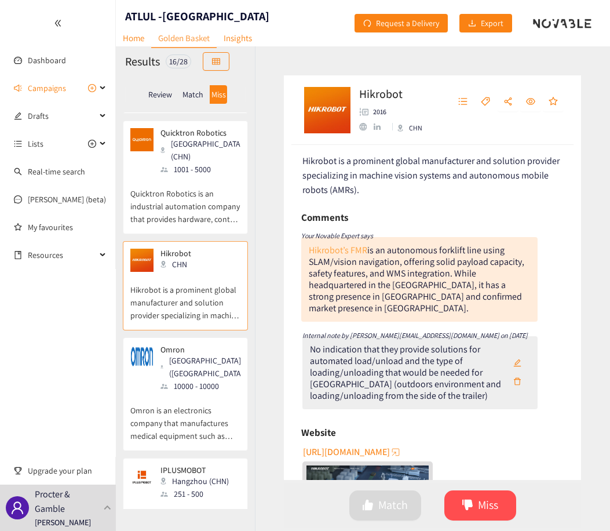
click at [347, 251] on link "Hikrobot’s FMR" at bounding box center [338, 250] width 59 height 12
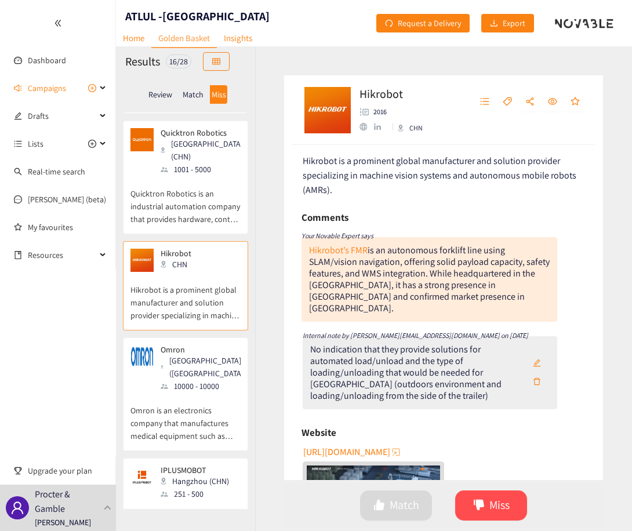
click at [190, 392] on p "Omron is an electronics company that manufactures medical equipment such as dig…" at bounding box center [185, 417] width 110 height 50
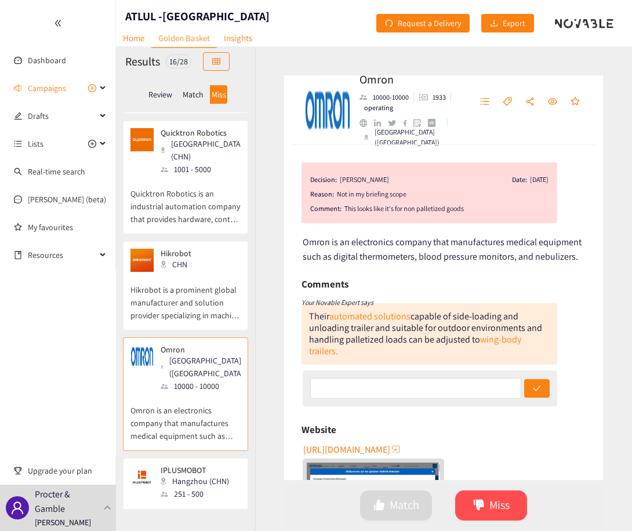
click at [428, 268] on div "Decision: [PERSON_NAME] Date: [DATE] Reason: Not in my briefing scope Comment: …" at bounding box center [443, 312] width 319 height 335
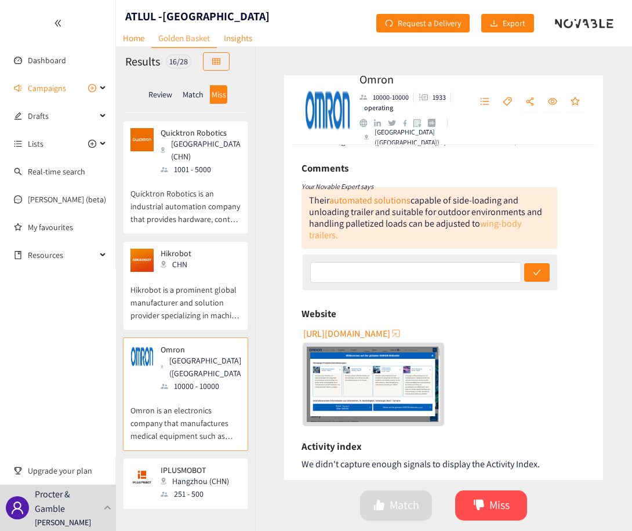
click at [505, 228] on link "wing-body trailers." at bounding box center [415, 229] width 212 height 24
click at [363, 198] on link "automated solutions" at bounding box center [369, 200] width 81 height 12
drag, startPoint x: 382, startPoint y: 314, endPoint x: 224, endPoint y: 320, distance: 158.3
drag, startPoint x: 224, startPoint y: 320, endPoint x: 177, endPoint y: 395, distance: 88.8
click at [177, 475] on div "Hangzhou (CHN)" at bounding box center [198, 481] width 75 height 13
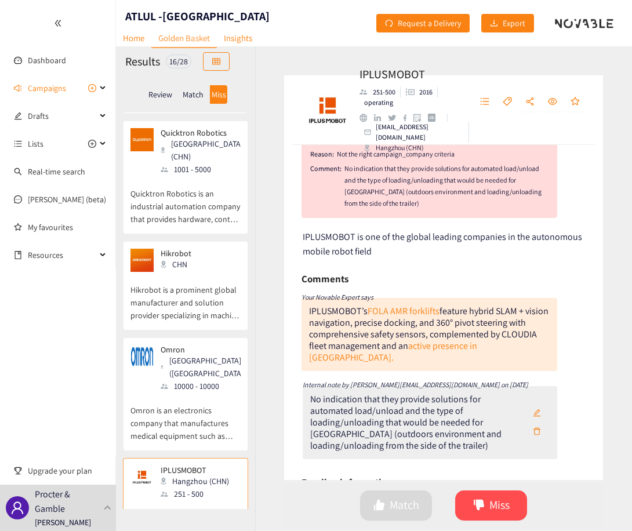
scroll to position [58, 0]
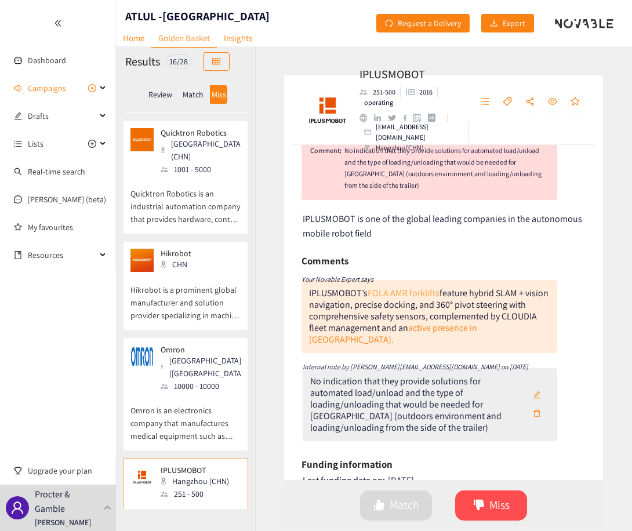
click at [403, 293] on link "FOLA AMR forklifts" at bounding box center [403, 293] width 72 height 12
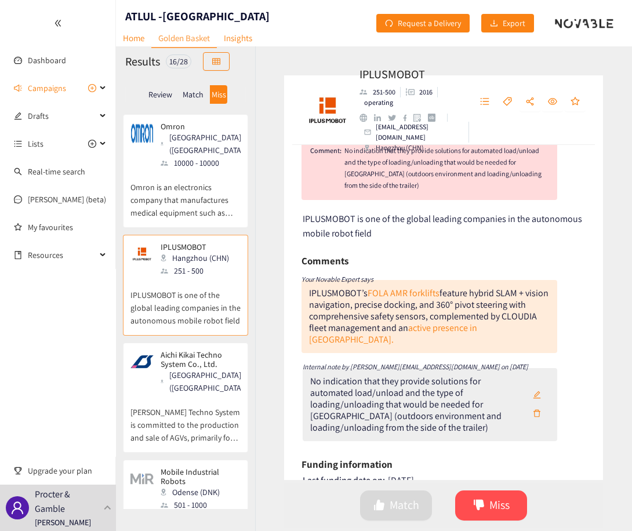
scroll to position [1159, 0]
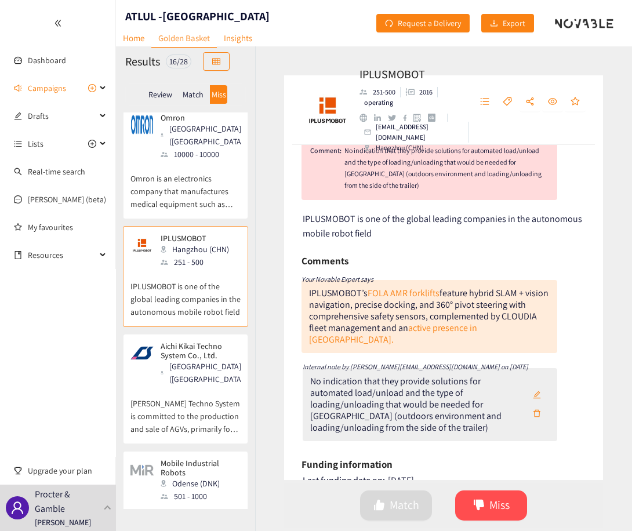
click at [202, 385] on p "[PERSON_NAME] Techno System is committed to the production and sale of AGVs, pr…" at bounding box center [185, 410] width 110 height 50
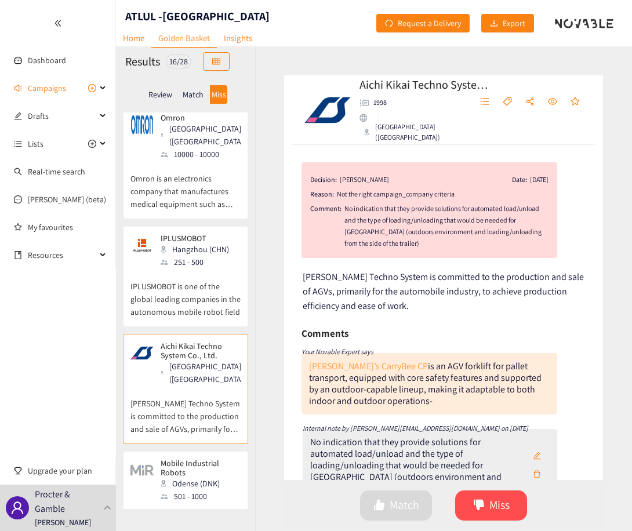
click at [351, 367] on link "[PERSON_NAME]’s CarryBee CP" at bounding box center [368, 366] width 119 height 12
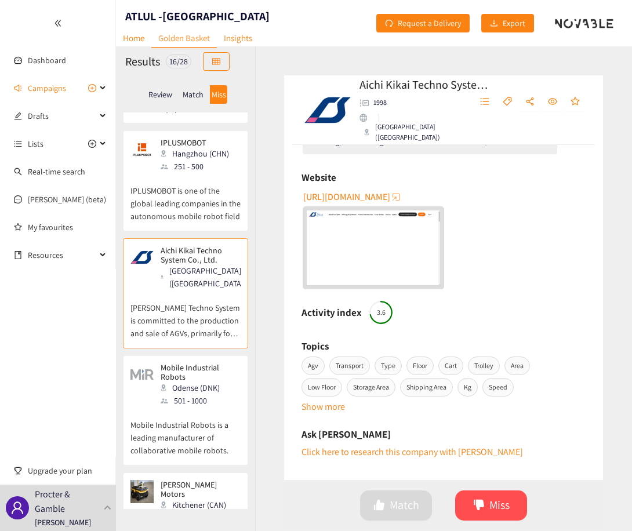
scroll to position [1275, 0]
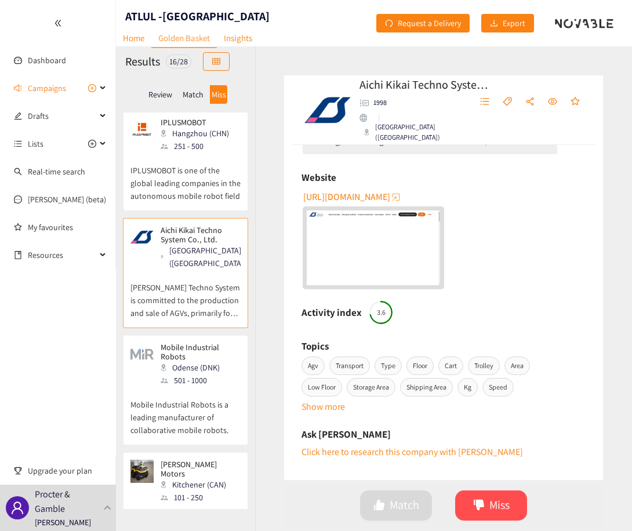
click at [192, 387] on p "Mobile Industrial Robots is a leading manufacturer of collaborative mobile robo…" at bounding box center [185, 412] width 110 height 50
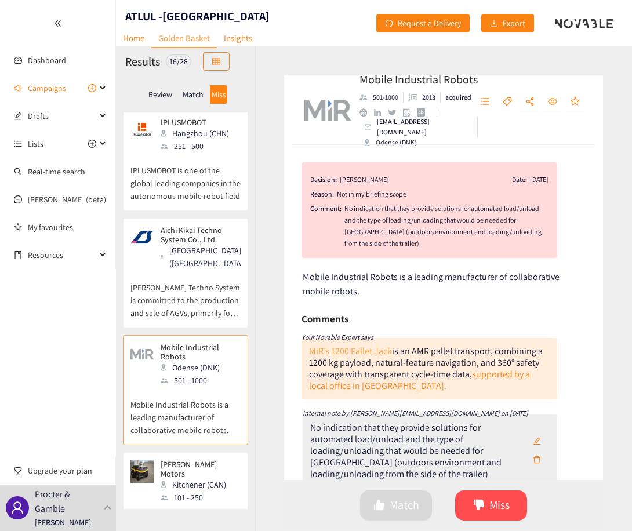
click at [384, 351] on link "MiR’s 1200 Pallet Jack" at bounding box center [350, 351] width 83 height 12
click at [208, 504] on p "[PERSON_NAME] Motors provides self-driving vehicles for safe and efficient mate…" at bounding box center [185, 529] width 110 height 50
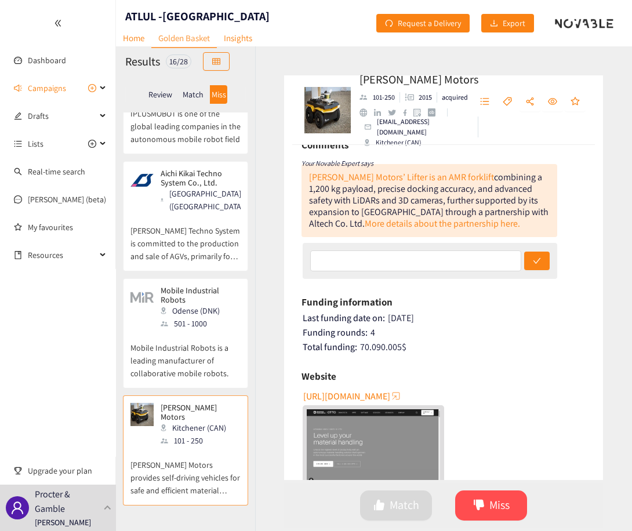
scroll to position [0, 0]
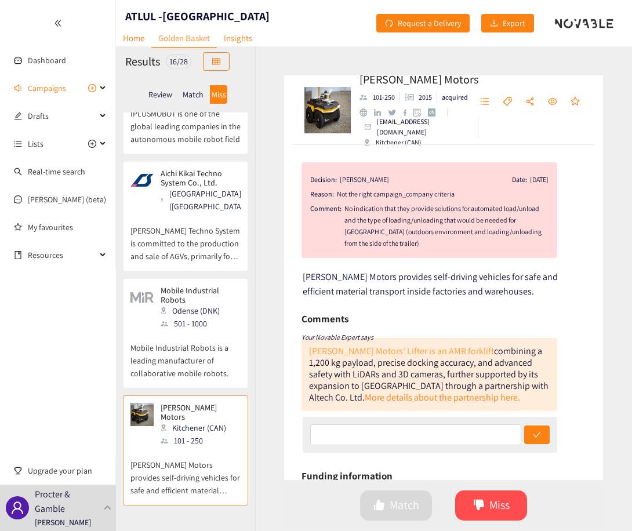
click at [413, 350] on link "[PERSON_NAME] Motors’ Lifter is an AMR forklift" at bounding box center [401, 351] width 185 height 12
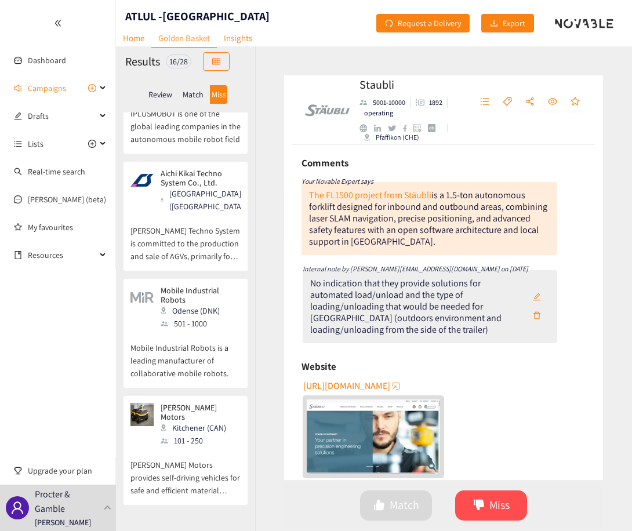
scroll to position [174, 0]
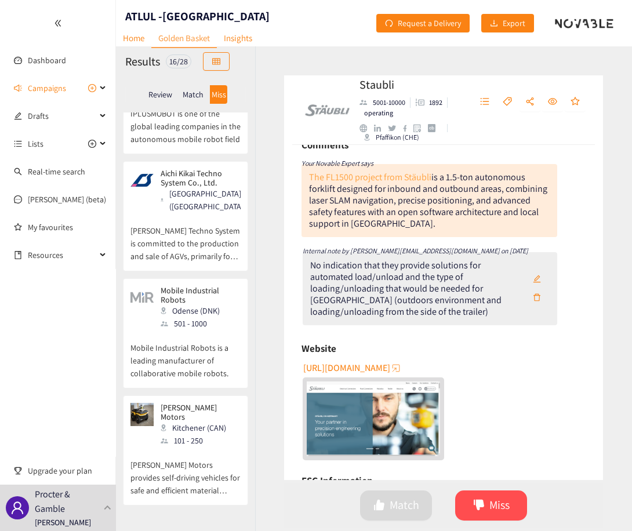
click at [414, 178] on link "The FL1500 project from Stäubli" at bounding box center [370, 177] width 122 height 12
click at [157, 97] on p "Review" at bounding box center [160, 94] width 24 height 9
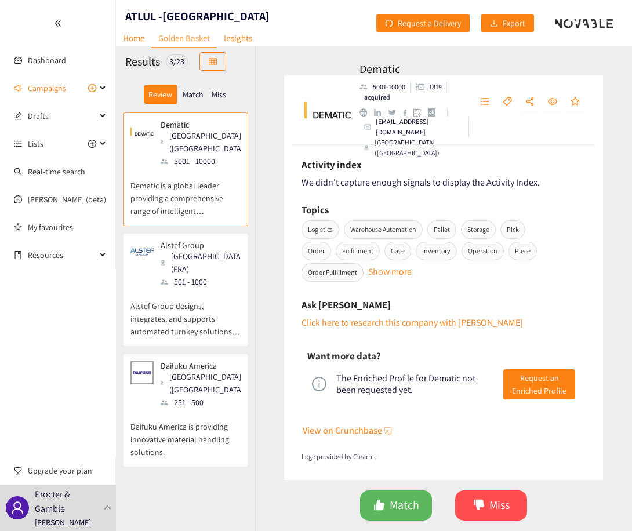
scroll to position [464, 0]
click at [209, 288] on p "Alstef Group designs, integrates, and supports automated turnkey solutions for …" at bounding box center [185, 313] width 110 height 50
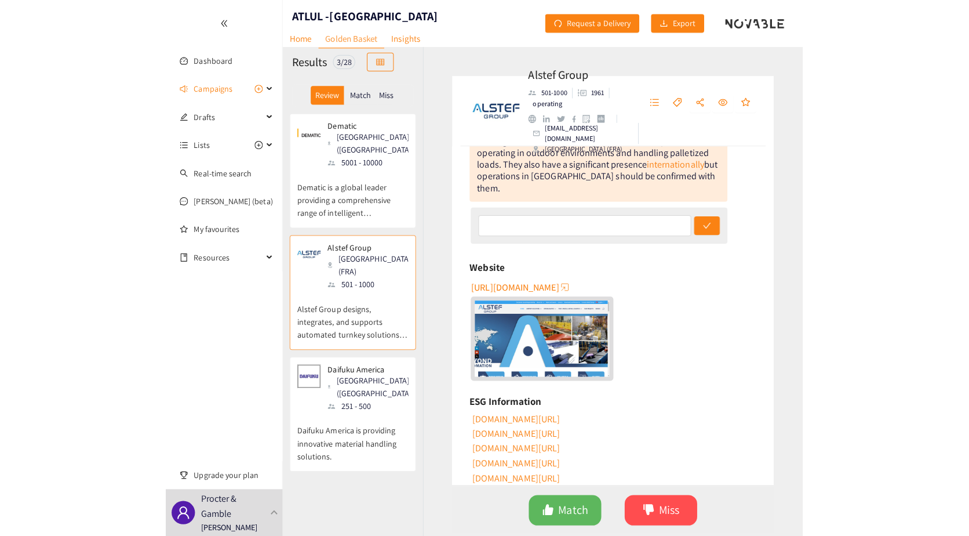
scroll to position [0, 0]
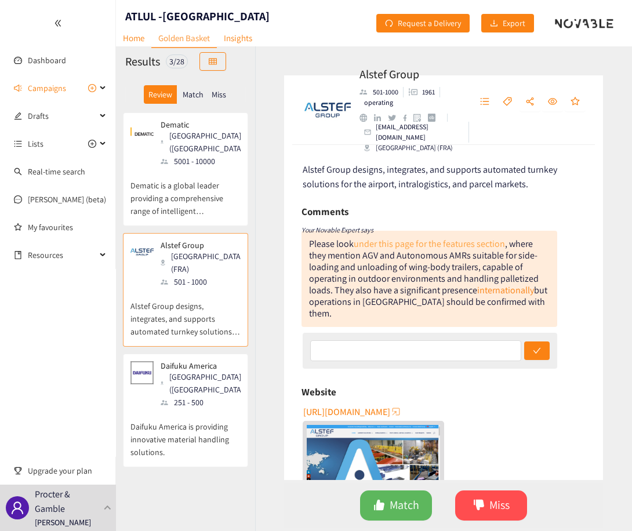
click at [396, 244] on link "under this page for the features section" at bounding box center [429, 244] width 151 height 12
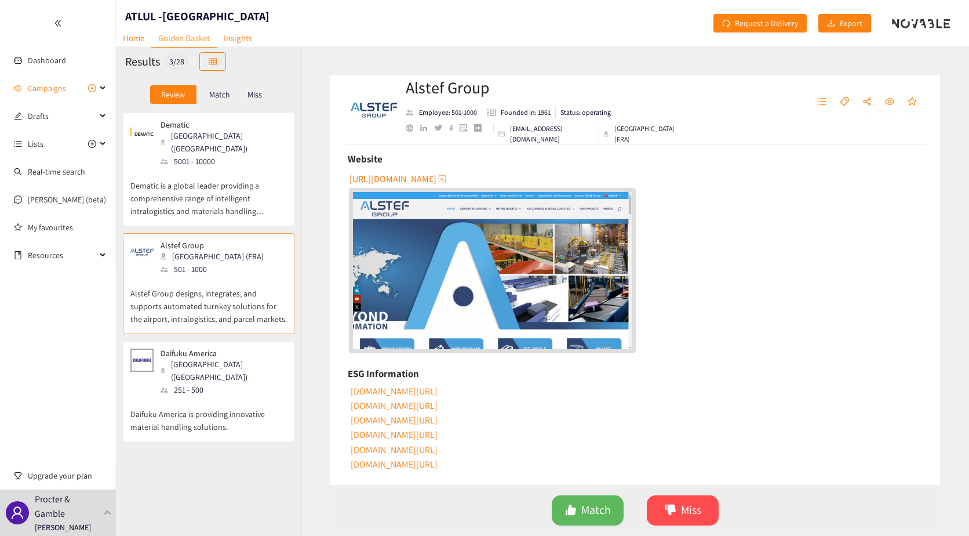
scroll to position [174, 0]
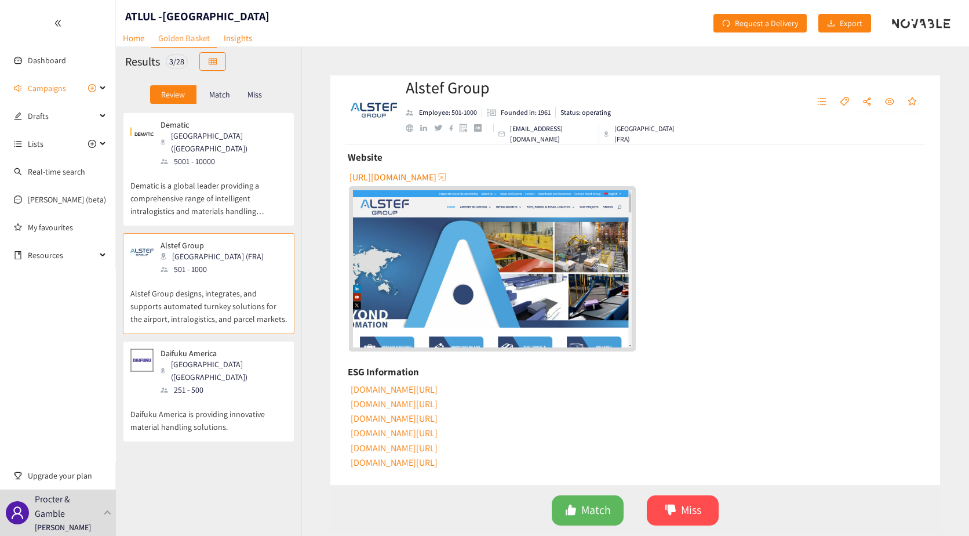
click at [248, 356] on div "Daifuku America Novi ([GEOGRAPHIC_DATA]) 251 - 500" at bounding box center [208, 372] width 156 height 48
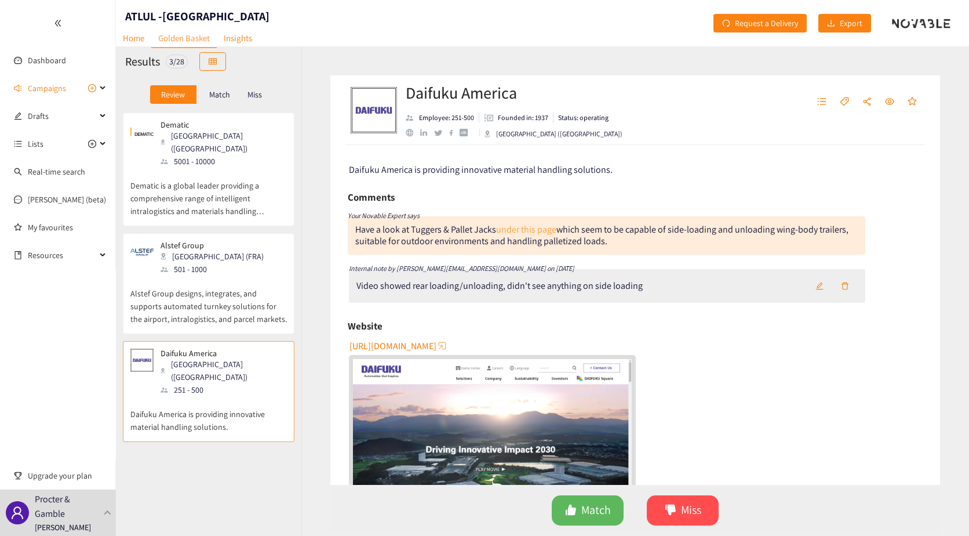
click at [529, 227] on link "under this page" at bounding box center [526, 229] width 60 height 12
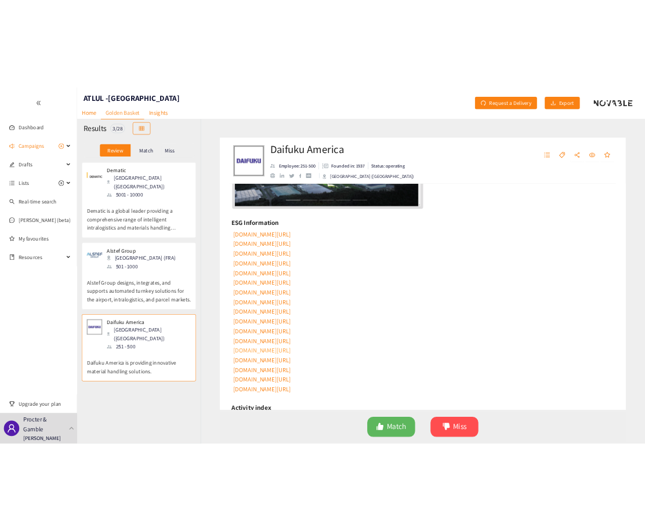
scroll to position [0, 0]
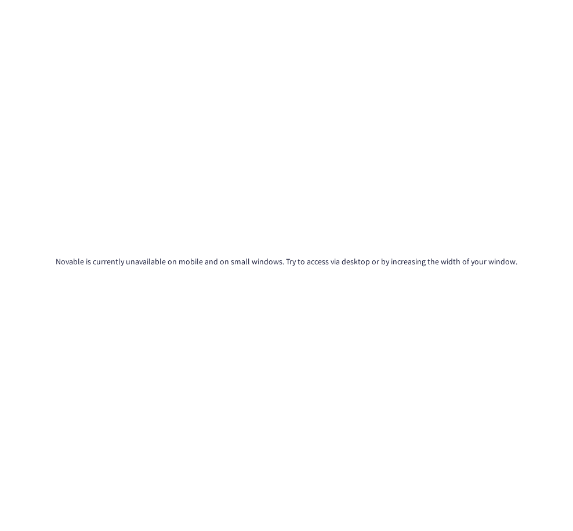
click at [573, 136] on html "We value your privacy We use cookies to enhance your browsing experience, serve…" at bounding box center [286, 265] width 573 height 531
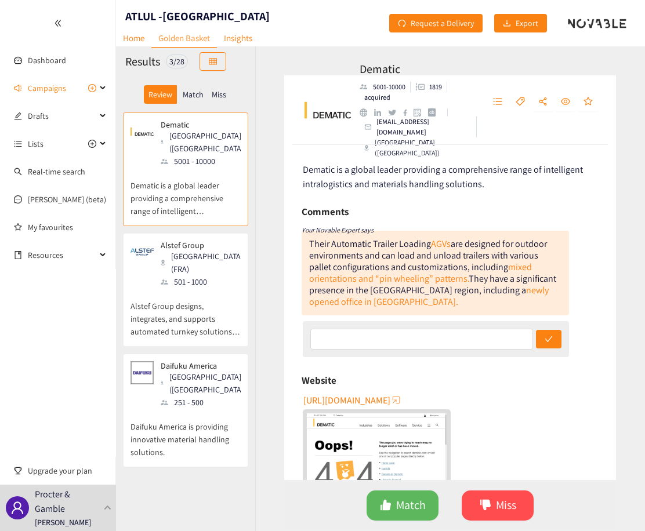
click at [160, 420] on p "Daifuku America is providing innovative material handling solutions." at bounding box center [185, 434] width 110 height 50
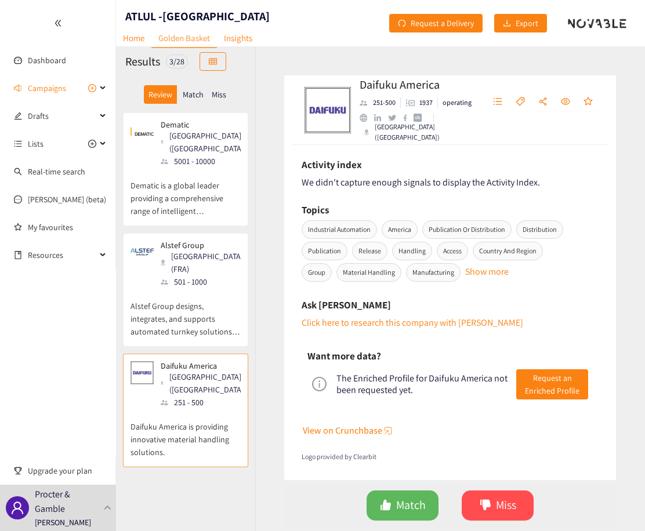
scroll to position [686, 0]
click at [195, 299] on p "Alstef Group designs, integrates, and supports automated turnkey solutions for …" at bounding box center [185, 313] width 110 height 50
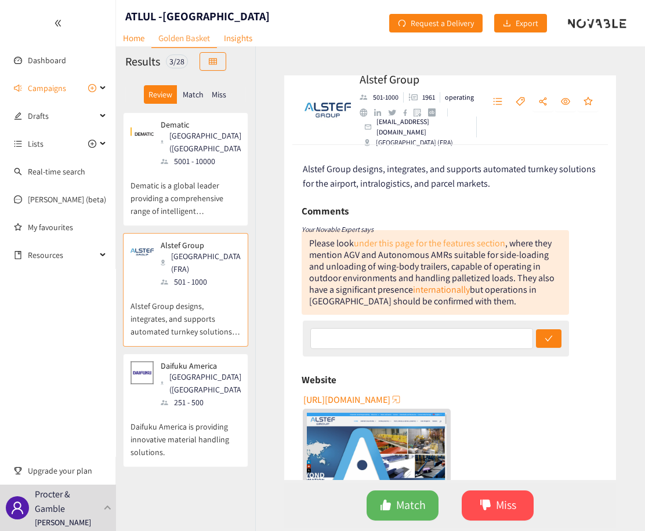
scroll to position [0, 0]
click at [209, 176] on p "Dematic is a global leader providing a comprehensive range of intelligent intra…" at bounding box center [185, 193] width 110 height 50
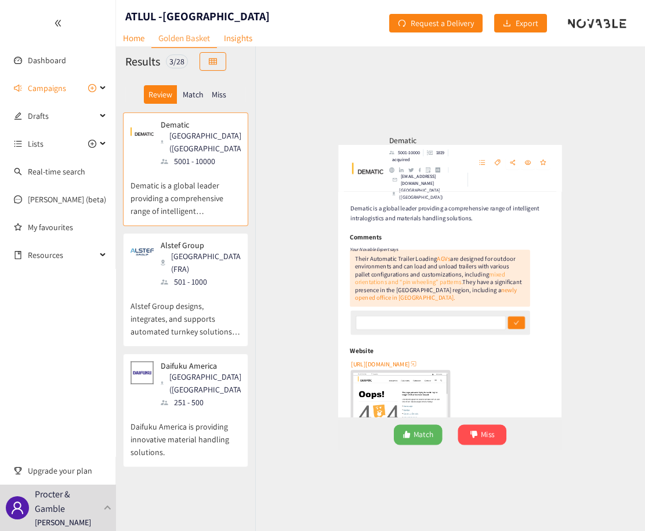
click at [410, 281] on link "mixed orientations and “pin wheeling” patterns." at bounding box center [420, 273] width 223 height 24
